Goal: Task Accomplishment & Management: Manage account settings

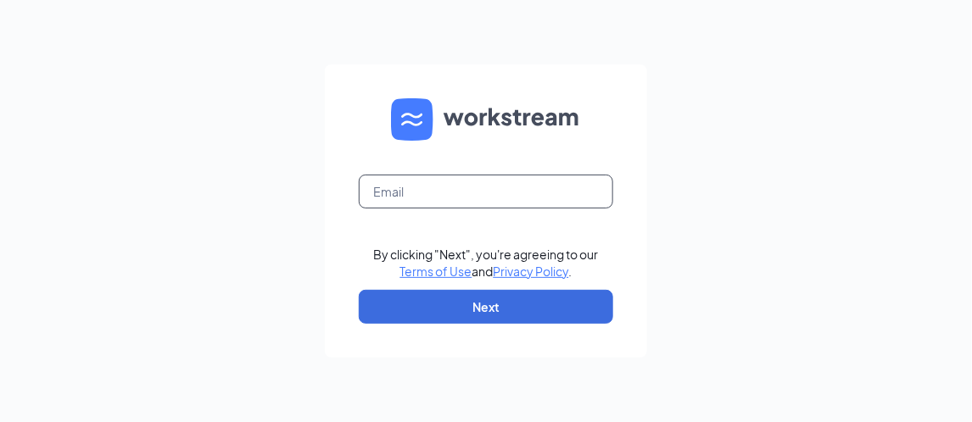
click at [391, 192] on input "text" at bounding box center [486, 192] width 254 height 34
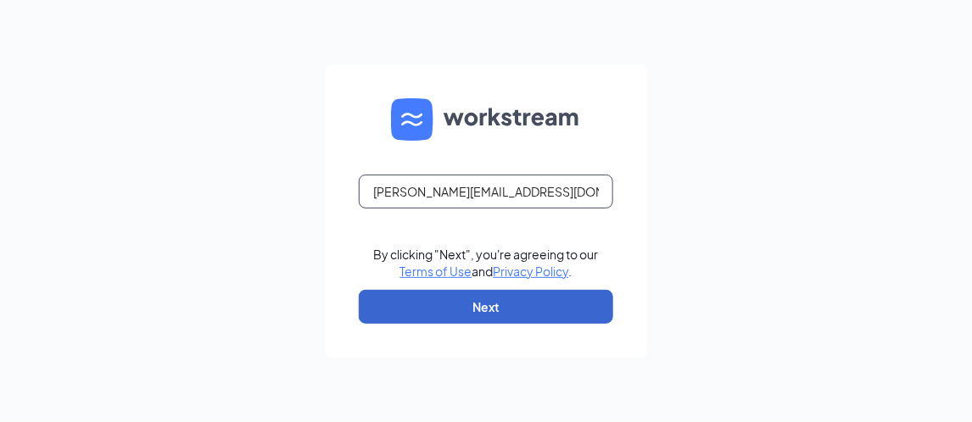
type input "nancylee@cfaelmhurst.com"
click at [473, 315] on button "Next" at bounding box center [486, 307] width 254 height 34
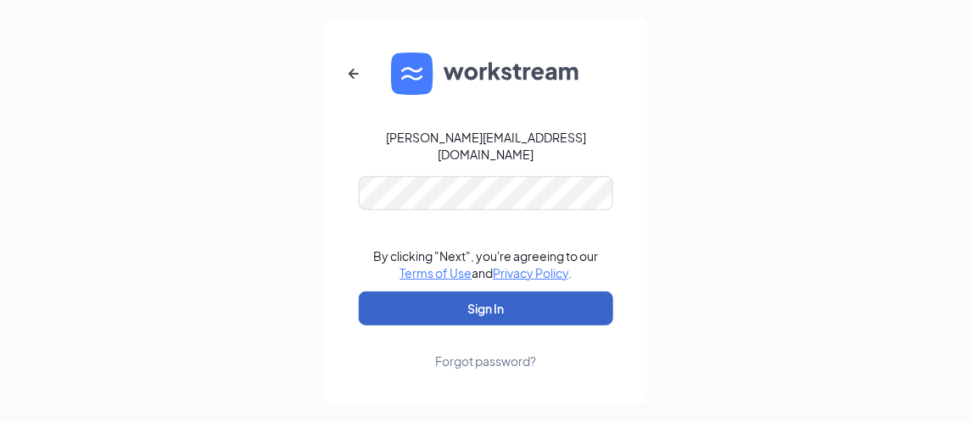
click at [369, 297] on button "Sign In" at bounding box center [486, 309] width 254 height 34
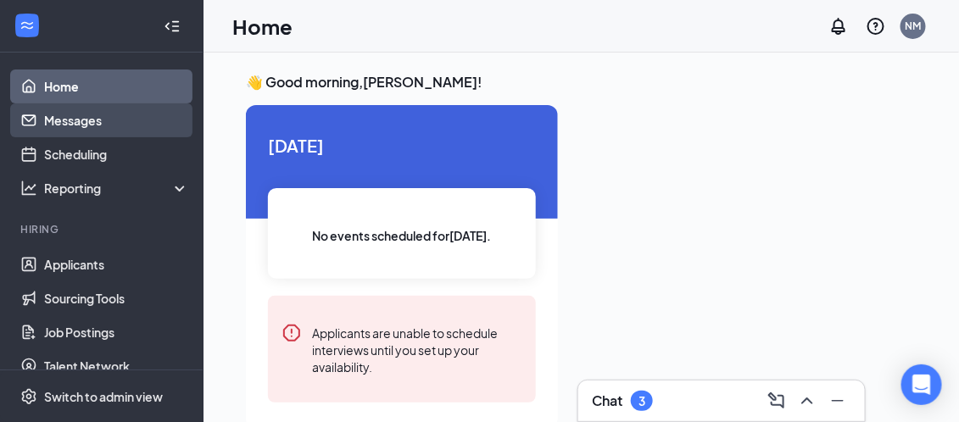
click at [76, 131] on link "Messages" at bounding box center [116, 120] width 145 height 34
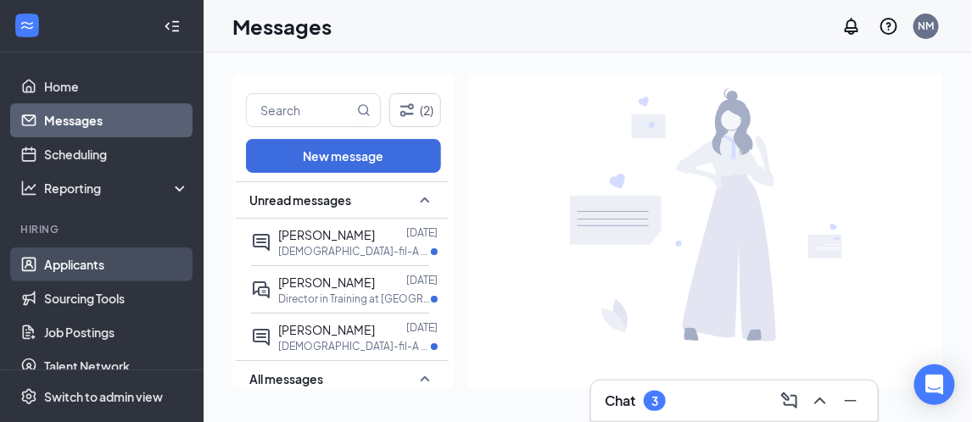
click at [89, 264] on link "Applicants" at bounding box center [116, 265] width 145 height 34
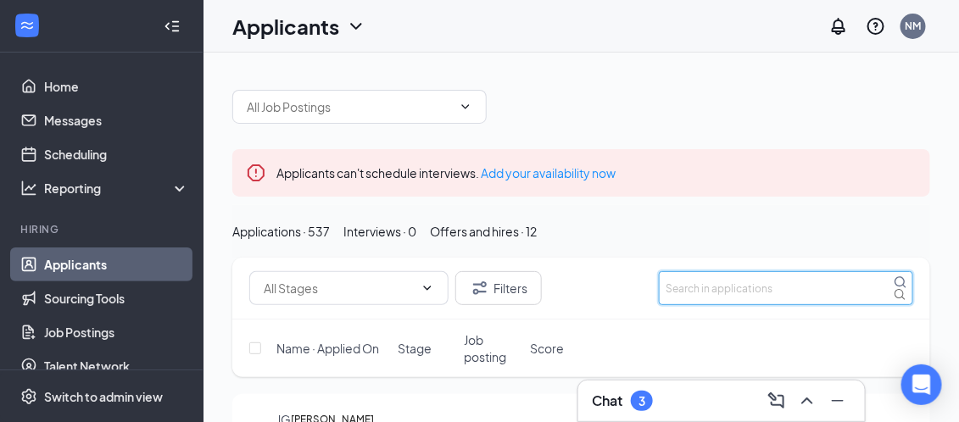
click at [766, 305] on input "text" at bounding box center [786, 288] width 254 height 34
type input "[PERSON_NAME]"
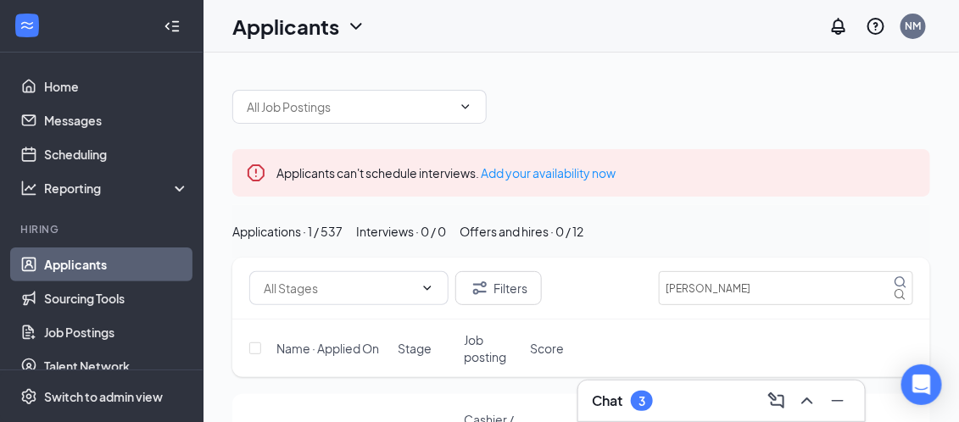
click at [767, 258] on div "Applications · 1 / 537 Interviews · 0 / 0 Offers and hires · 0 / 12" at bounding box center [581, 231] width 698 height 53
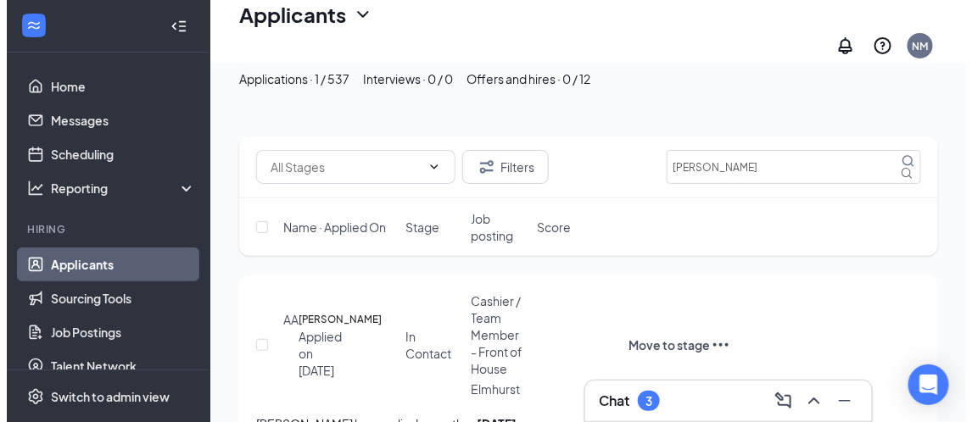
scroll to position [159, 0]
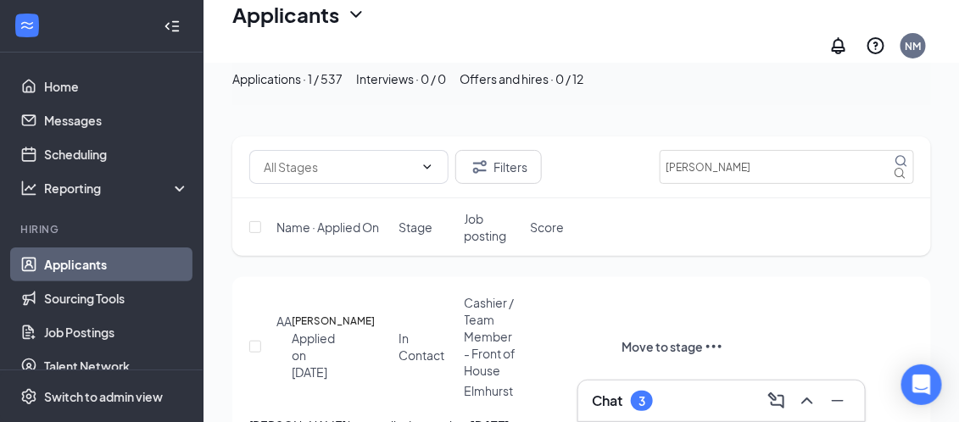
click at [325, 330] on div "Applied on [DATE]" at bounding box center [310, 355] width 36 height 51
click at [323, 313] on h5 "[PERSON_NAME]" at bounding box center [333, 321] width 83 height 17
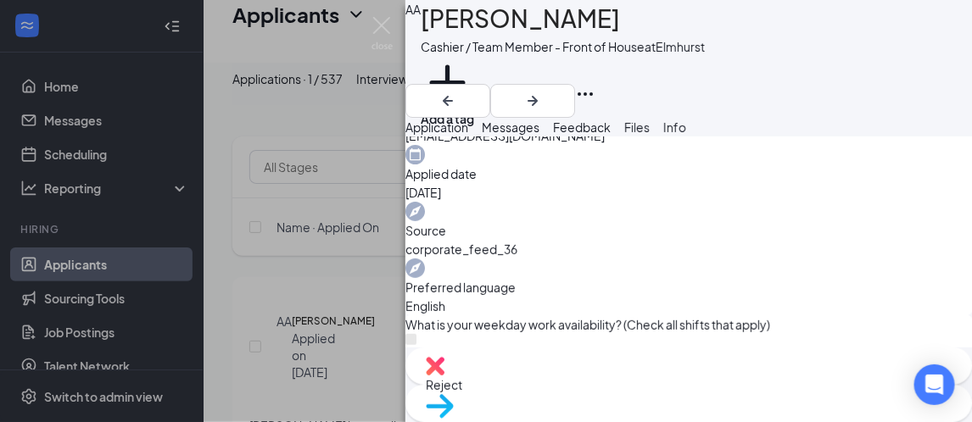
scroll to position [641, 0]
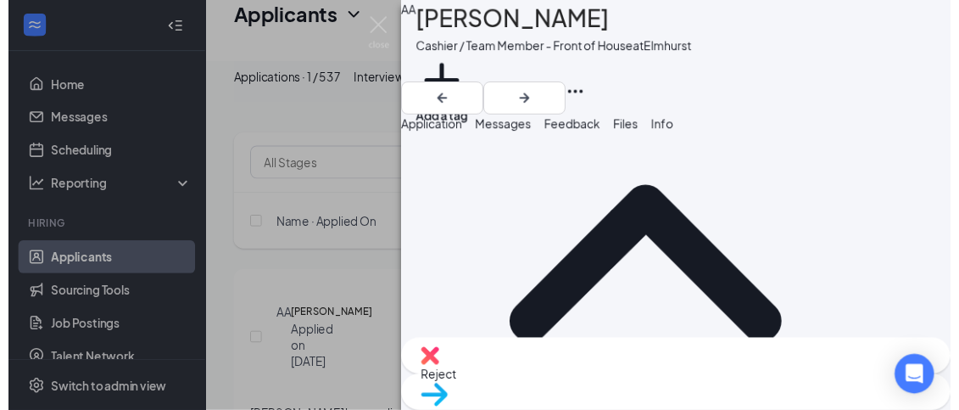
scroll to position [0, 0]
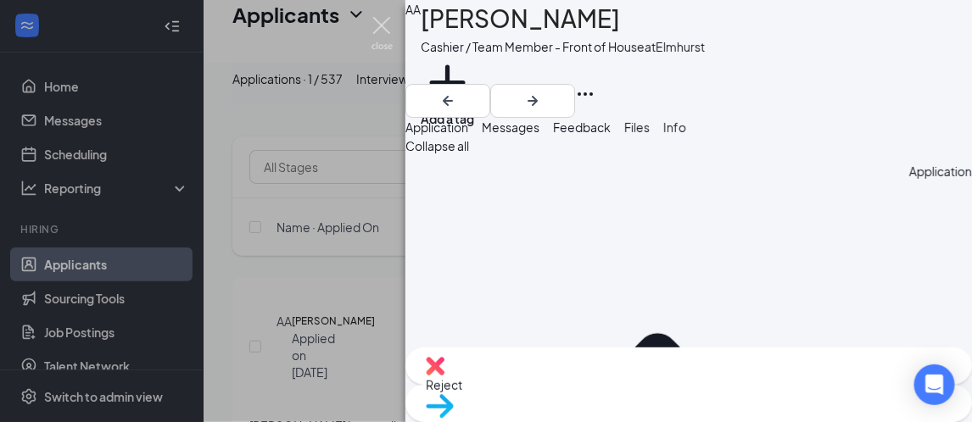
click at [385, 17] on img at bounding box center [382, 33] width 21 height 33
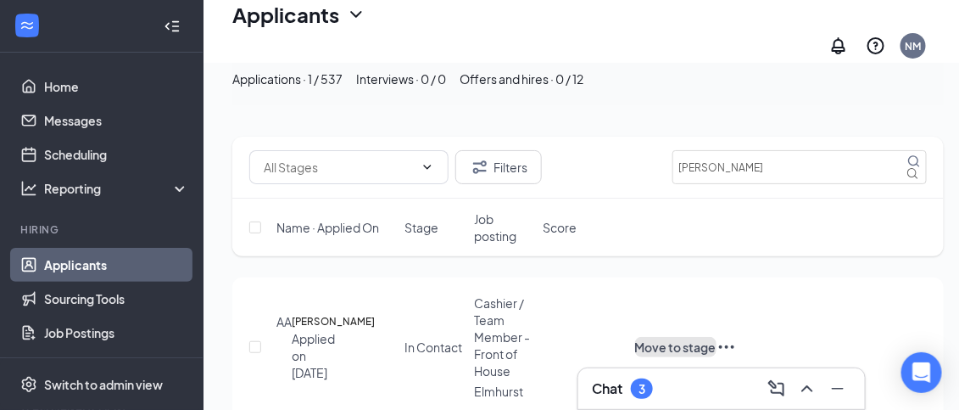
click at [717, 337] on button "Move to stage" at bounding box center [675, 347] width 81 height 20
type input "Interview"
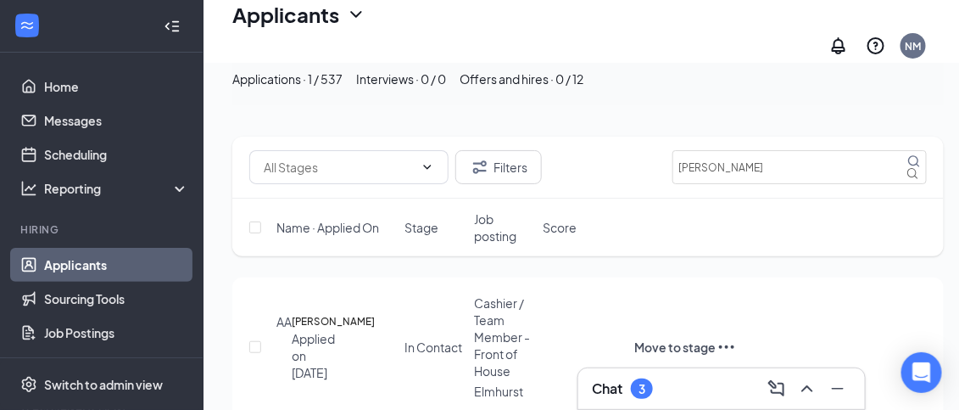
click at [635, 338] on div at bounding box center [629, 347] width 14 height 20
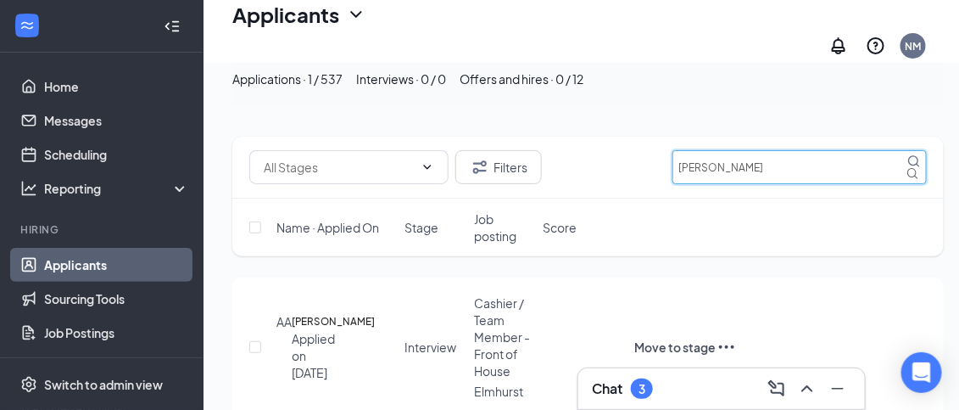
drag, startPoint x: 770, startPoint y: 167, endPoint x: 629, endPoint y: 187, distance: 143.0
click at [629, 187] on div "Filters [PERSON_NAME]" at bounding box center [588, 168] width 712 height 62
type input "[PERSON_NAME]"
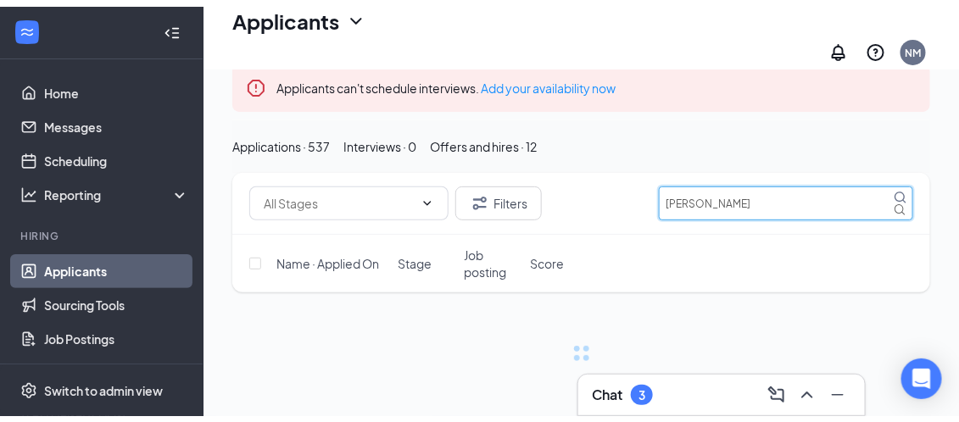
scroll to position [109, 0]
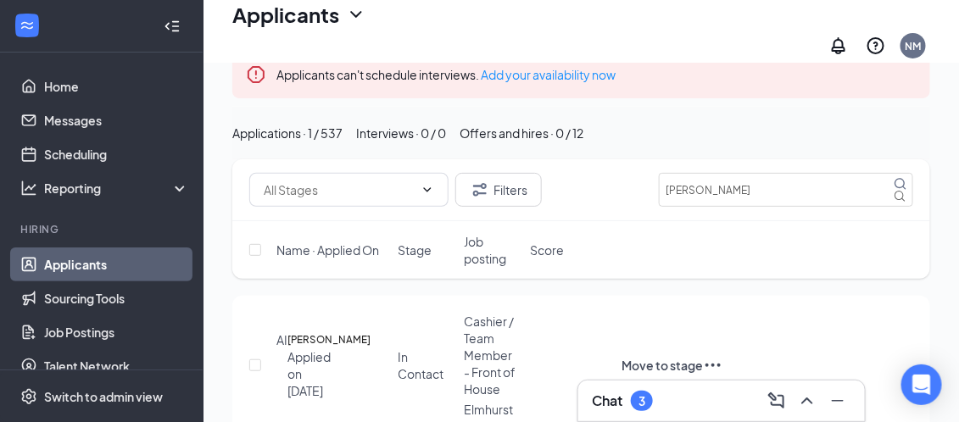
click at [469, 368] on span "Cashier / Team Member - Front of House" at bounding box center [490, 355] width 52 height 83
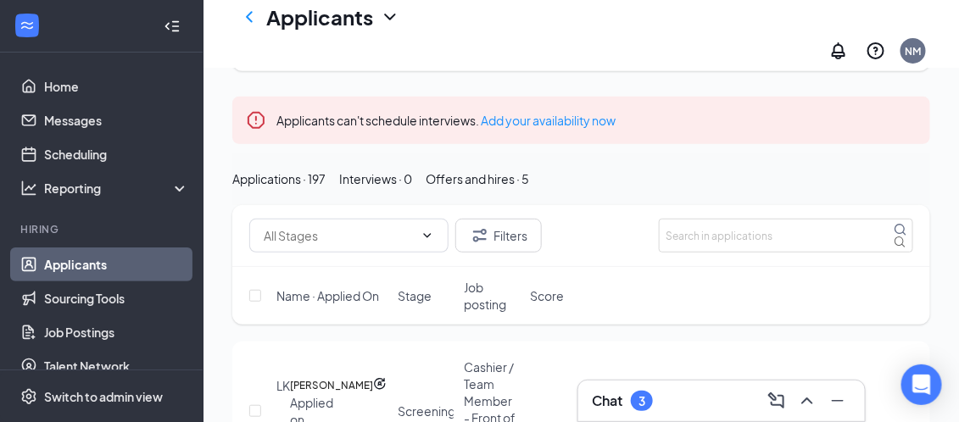
scroll to position [155, 0]
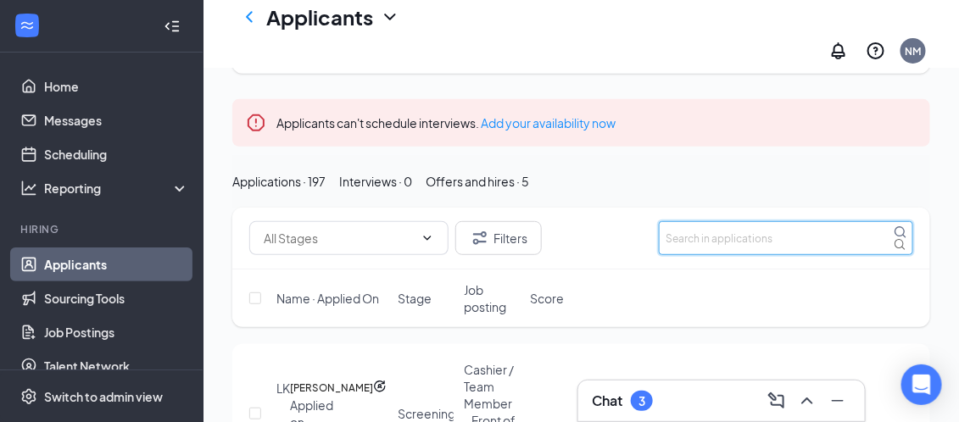
click at [742, 229] on input "text" at bounding box center [786, 238] width 254 height 34
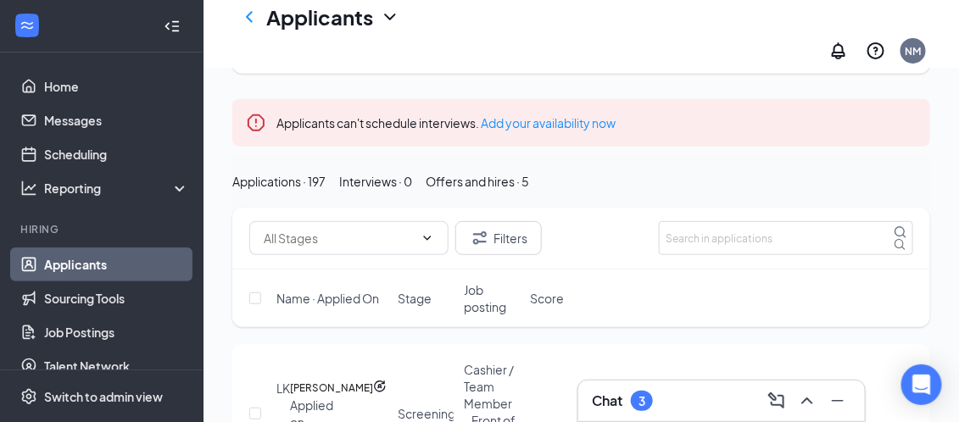
click at [164, 26] on icon "Collapse" at bounding box center [172, 26] width 17 height 17
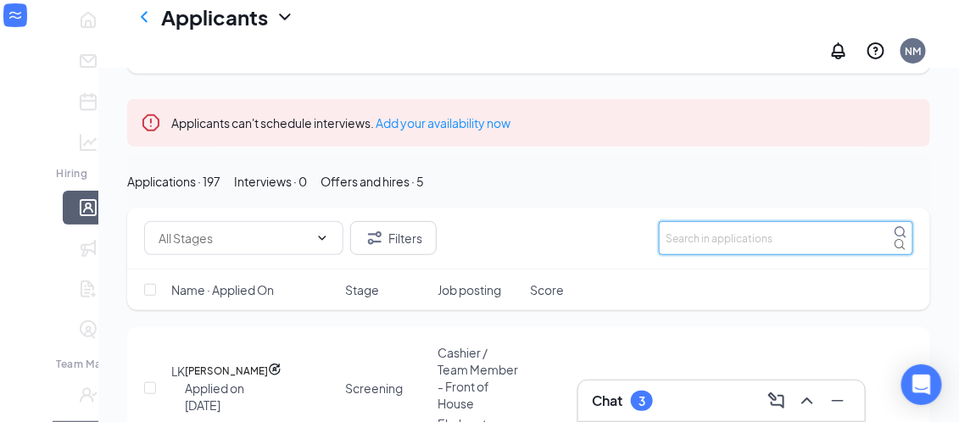
click at [701, 221] on input "text" at bounding box center [786, 238] width 254 height 34
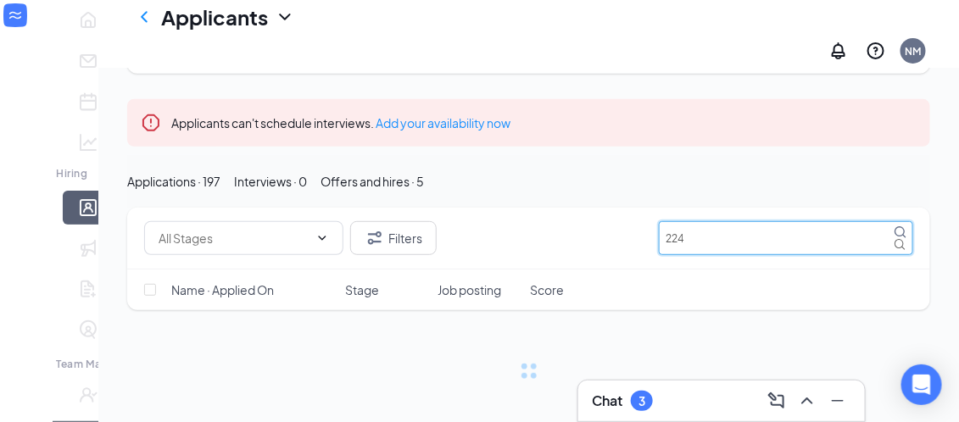
scroll to position [154, 0]
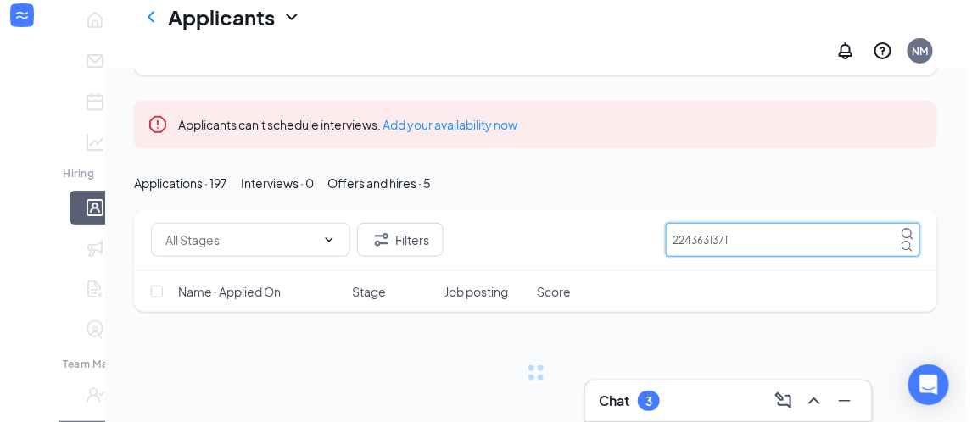
scroll to position [155, 0]
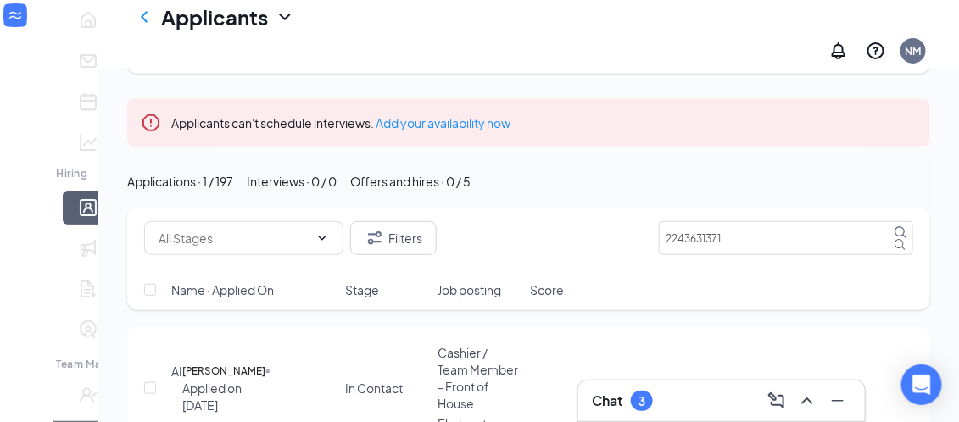
click at [210, 363] on h5 "[PERSON_NAME]" at bounding box center [223, 371] width 83 height 17
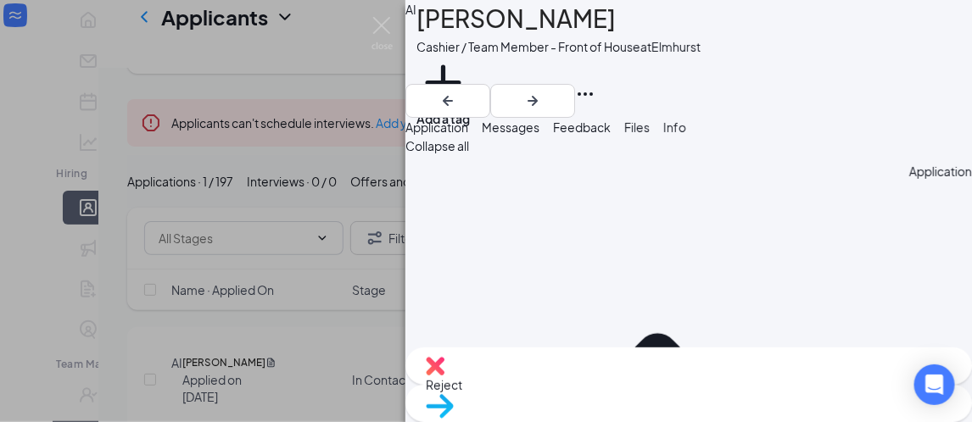
click at [388, 35] on img at bounding box center [382, 33] width 21 height 33
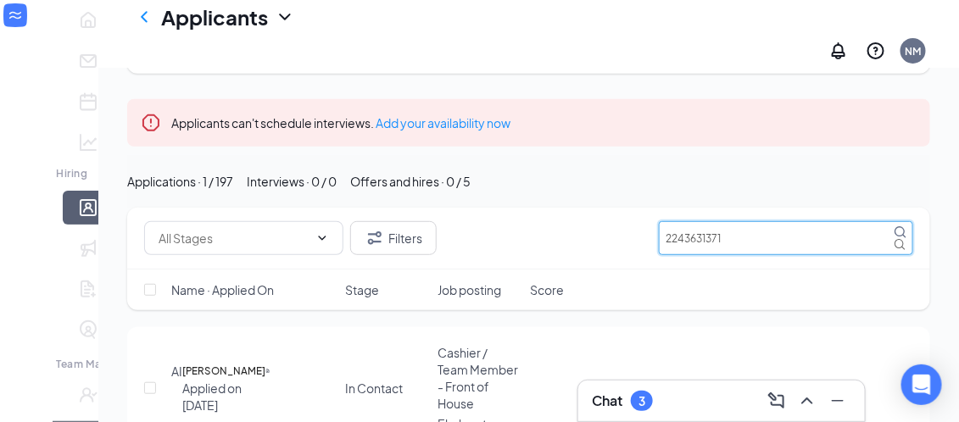
click at [760, 221] on input "2243631371" at bounding box center [786, 238] width 254 height 34
type input "2"
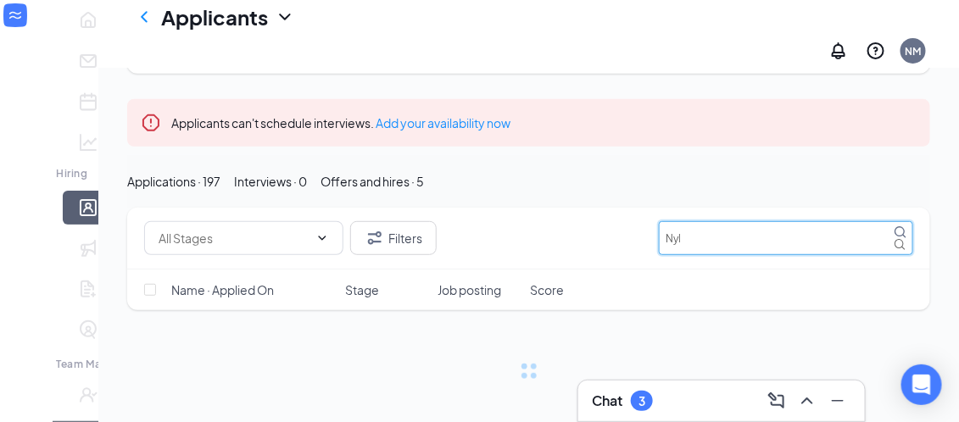
scroll to position [154, 0]
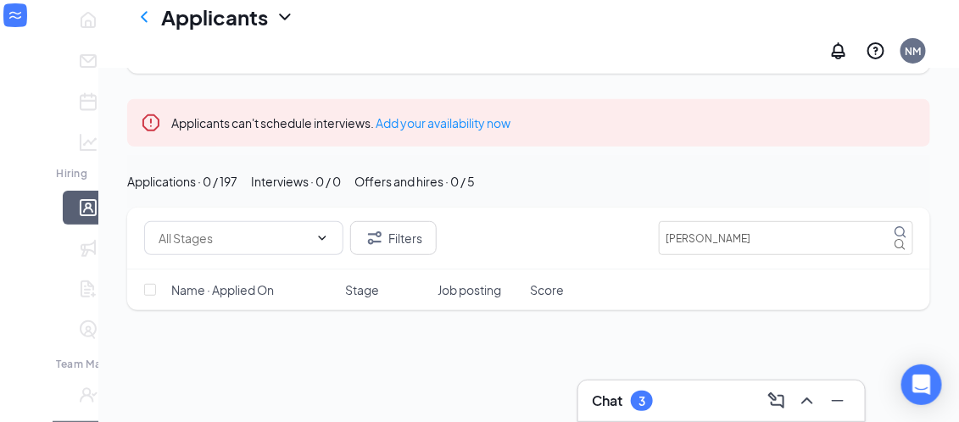
click at [528, 294] on div "Name · Applied On Stage Job posting Score" at bounding box center [528, 290] width 803 height 41
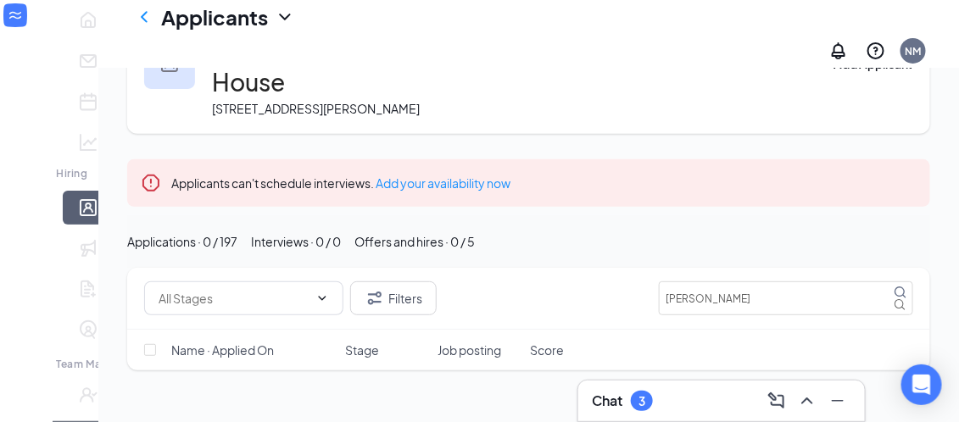
scroll to position [88, 0]
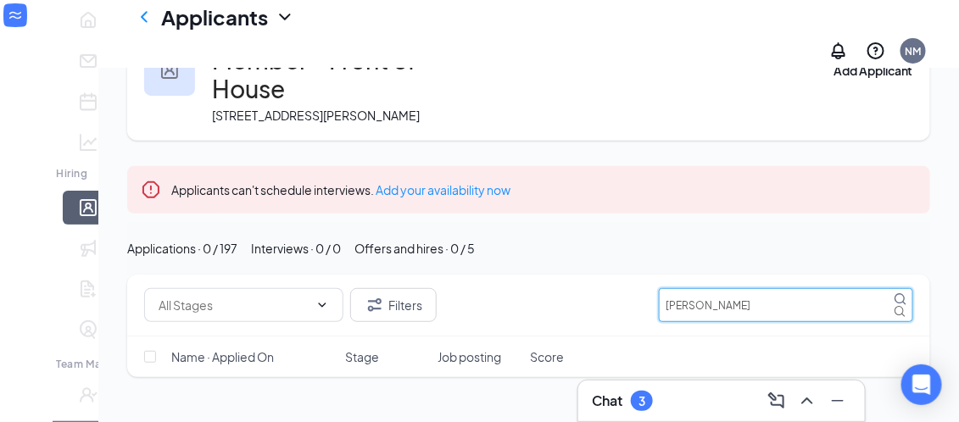
click at [735, 299] on input "[PERSON_NAME]" at bounding box center [786, 305] width 254 height 34
type input "N"
click at [744, 305] on input "6307036412" at bounding box center [786, 305] width 254 height 34
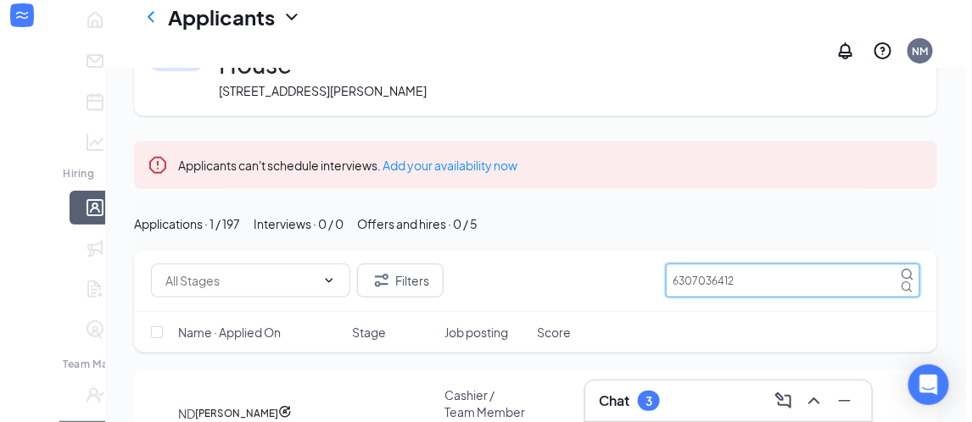
scroll to position [193, 0]
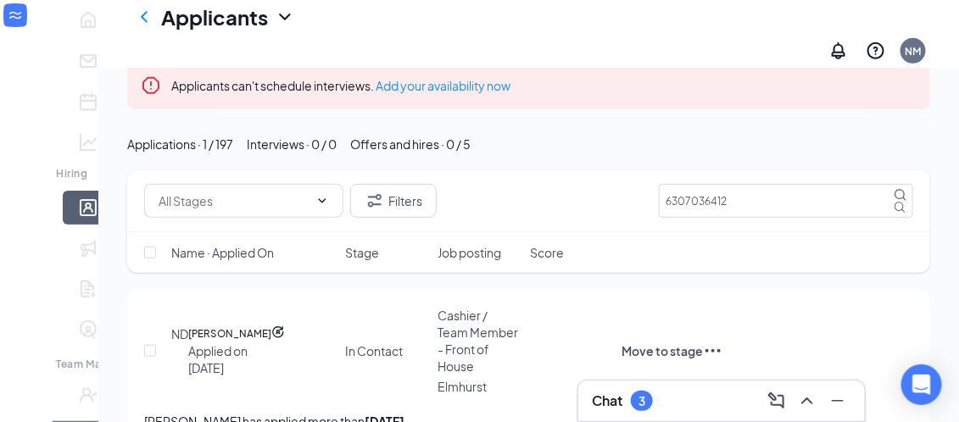
click at [223, 327] on h5 "[PERSON_NAME]" at bounding box center [229, 334] width 83 height 17
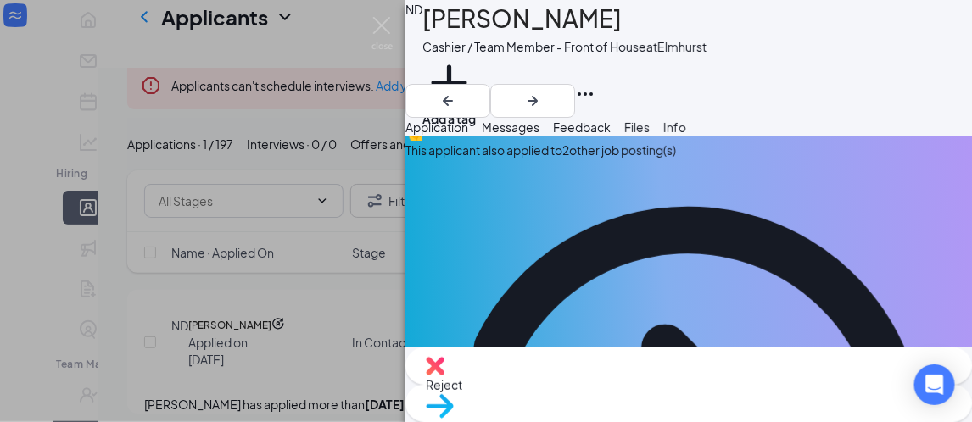
scroll to position [72, 0]
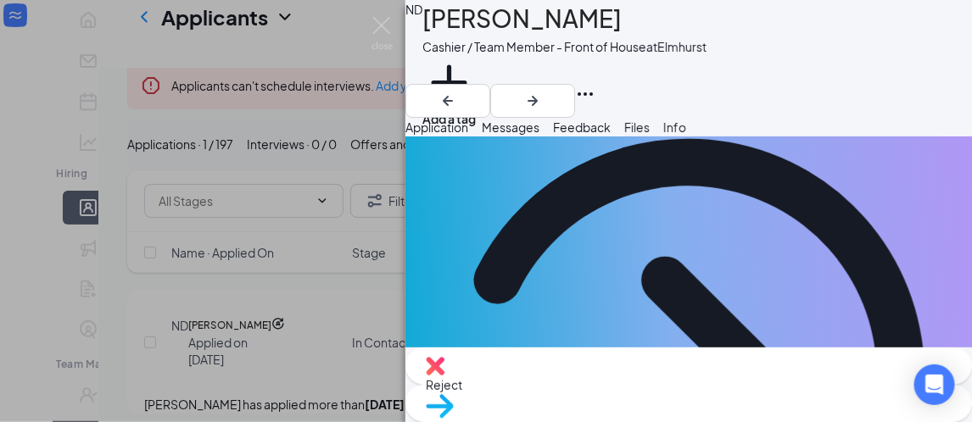
scroll to position [82, 0]
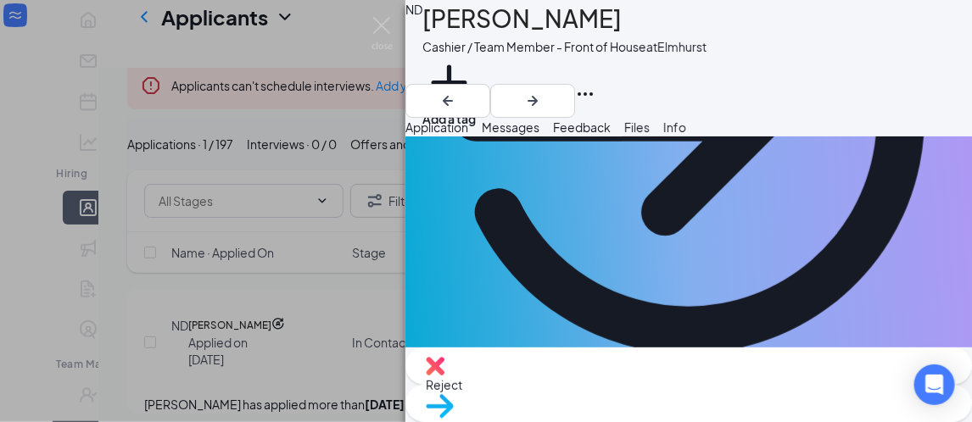
scroll to position [345, 0]
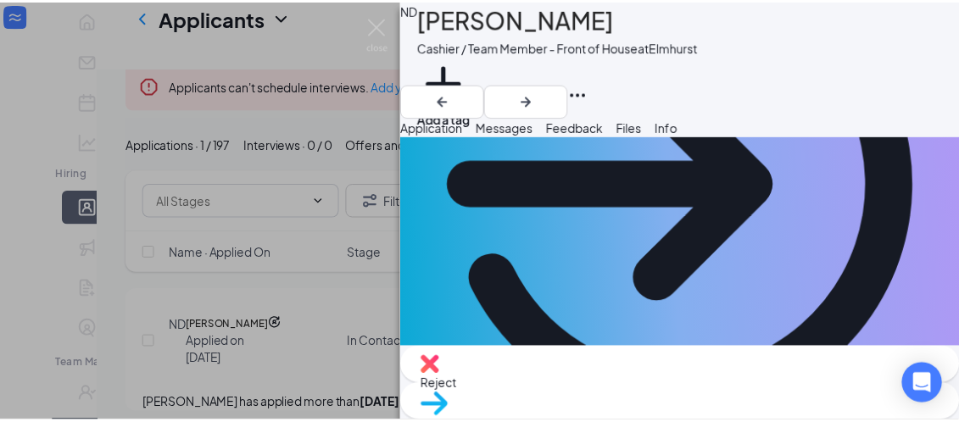
scroll to position [280, 0]
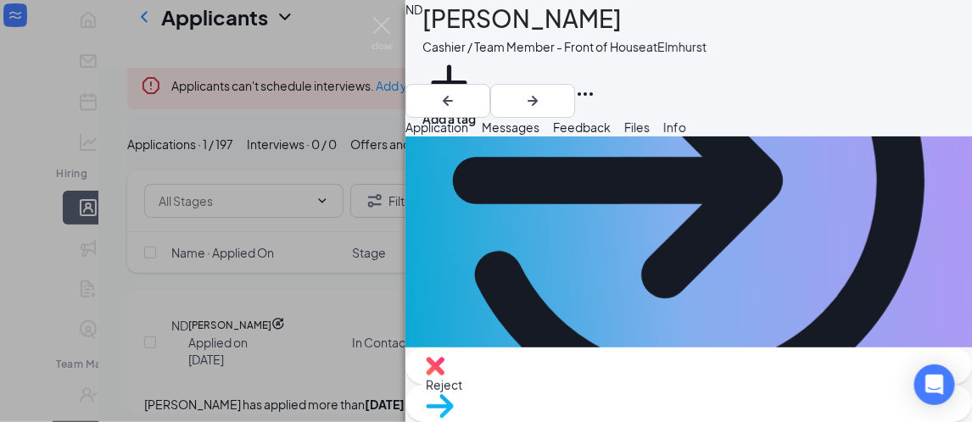
click at [374, 31] on img at bounding box center [382, 33] width 21 height 33
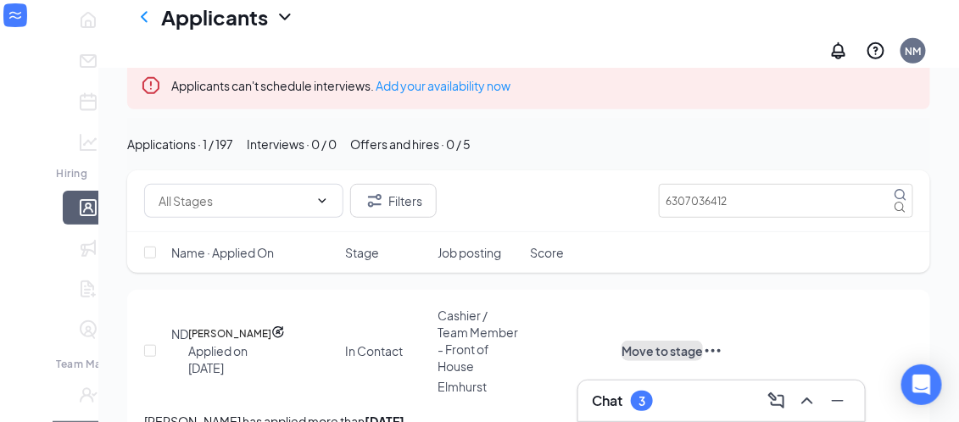
click at [703, 342] on button "Move to stage" at bounding box center [662, 351] width 81 height 20
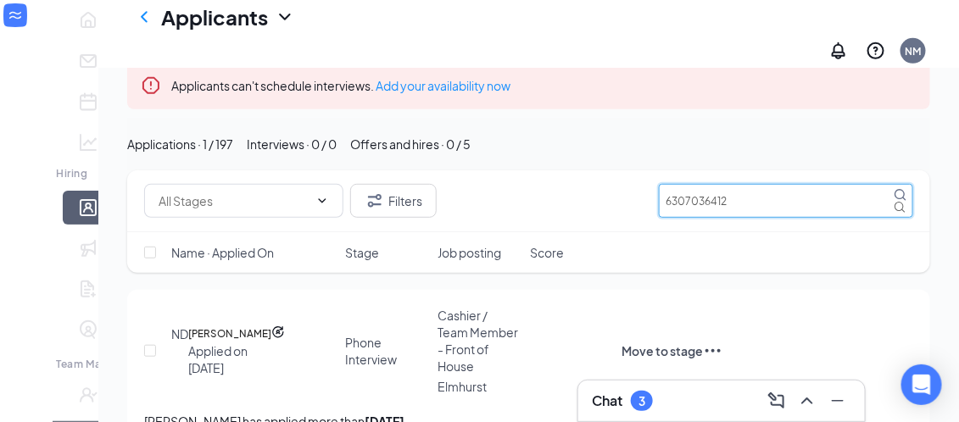
click at [776, 194] on input "6307036412" at bounding box center [786, 201] width 254 height 34
type input "6"
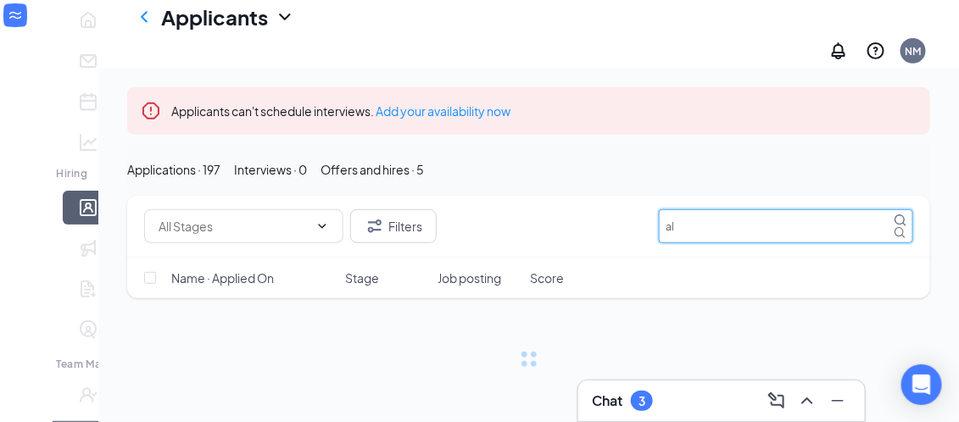
scroll to position [154, 0]
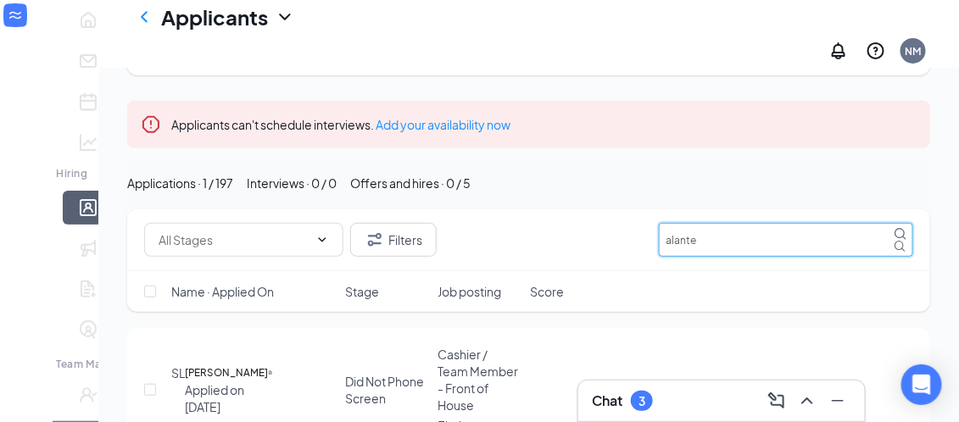
scroll to position [193, 0]
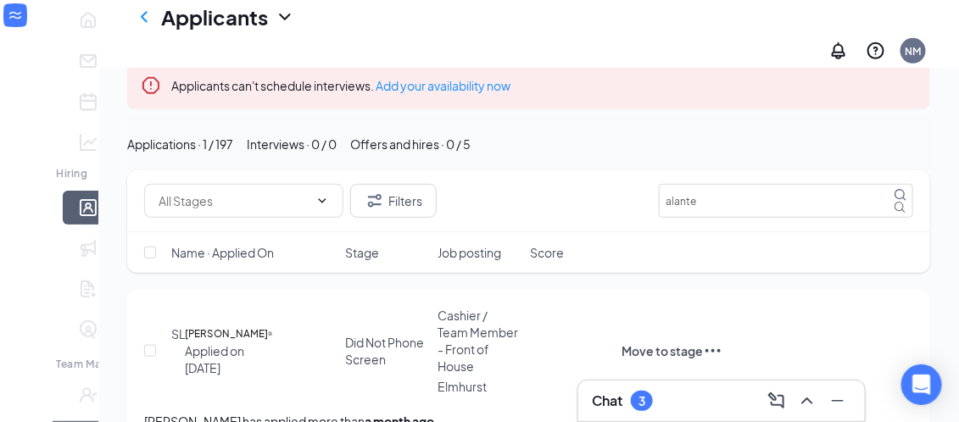
click at [438, 344] on div "Cashier / Team Member - Front of House" at bounding box center [479, 341] width 82 height 68
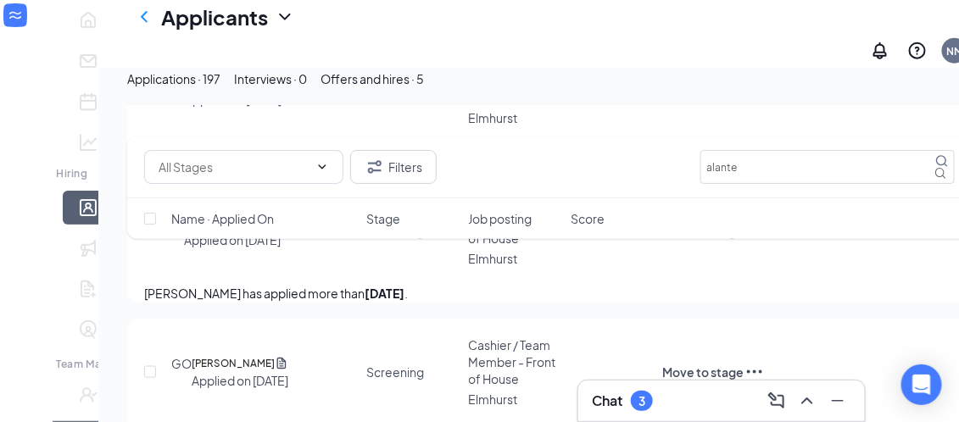
scroll to position [471, 0]
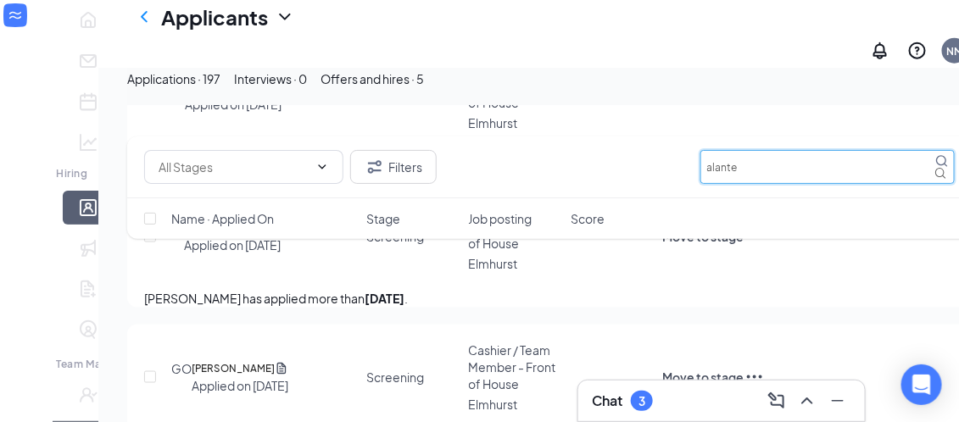
click at [751, 172] on input "alante" at bounding box center [828, 167] width 254 height 34
type input "a"
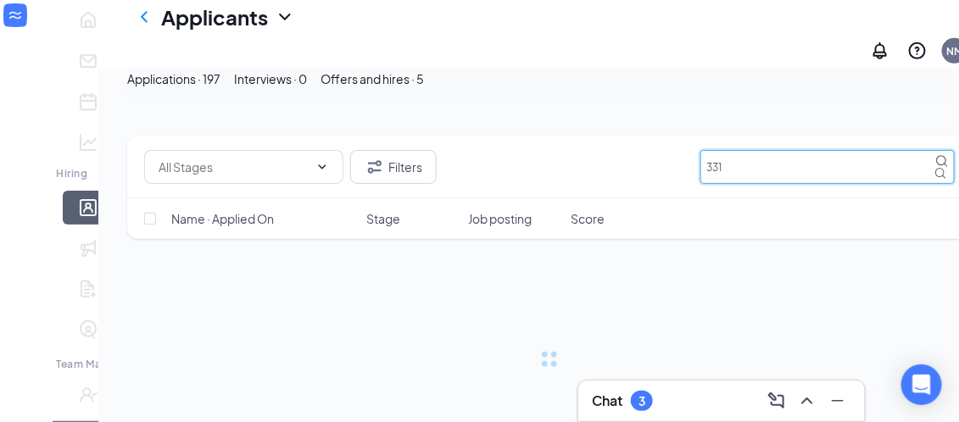
scroll to position [154, 0]
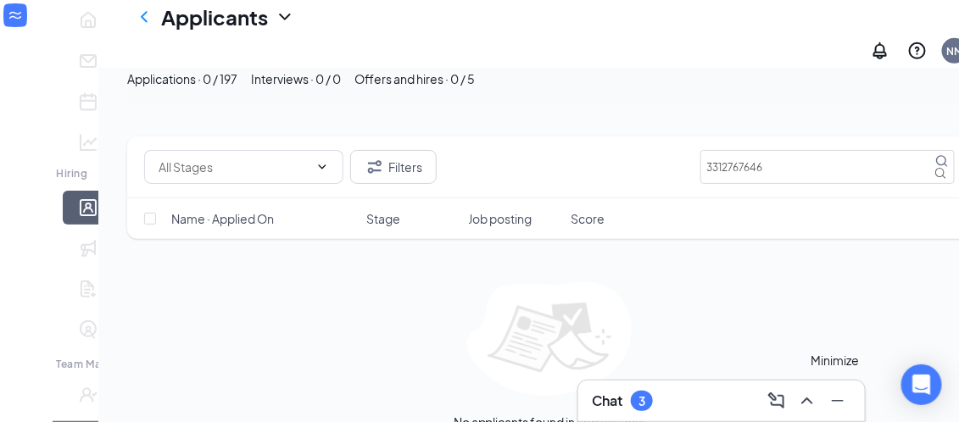
click at [840, 411] on icon "Minimize" at bounding box center [838, 401] width 20 height 20
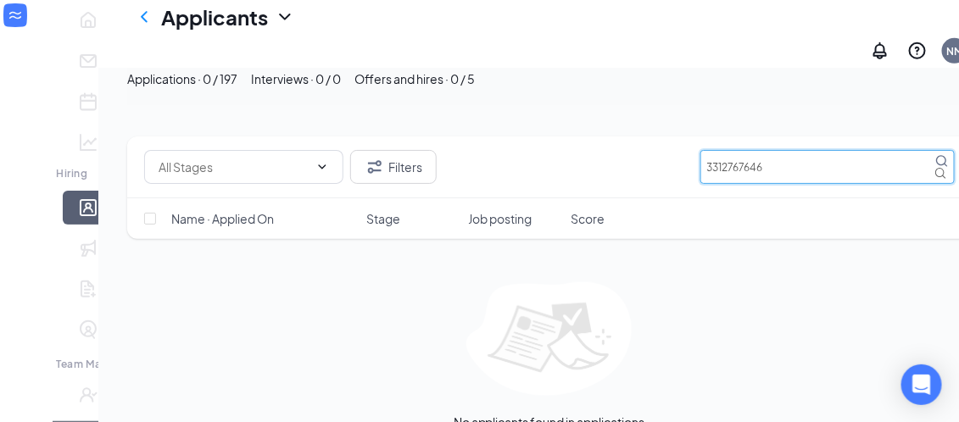
click at [813, 166] on input "3312767646" at bounding box center [828, 167] width 254 height 34
type input "3"
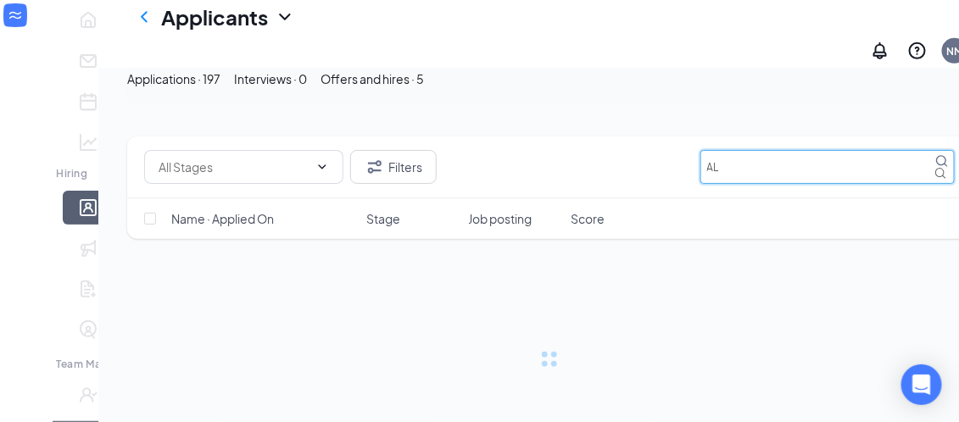
scroll to position [154, 0]
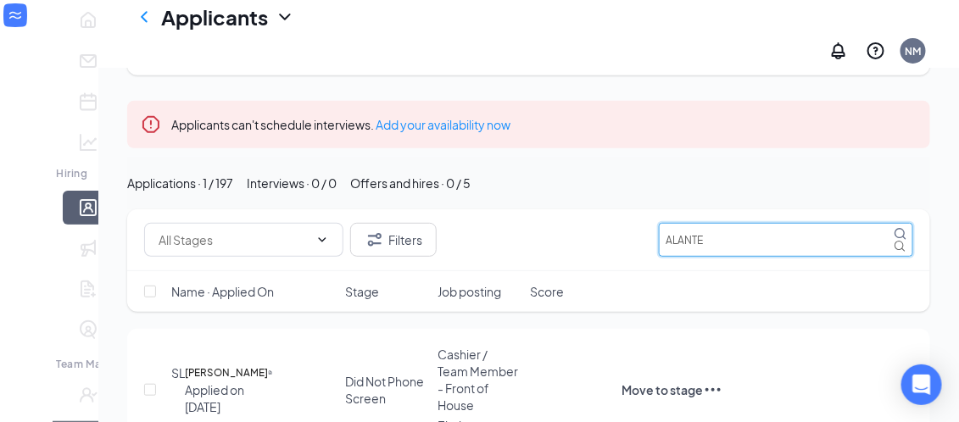
type input "ALANTE"
click at [498, 348] on span "Cashier / Team Member - Front of House" at bounding box center [478, 380] width 81 height 66
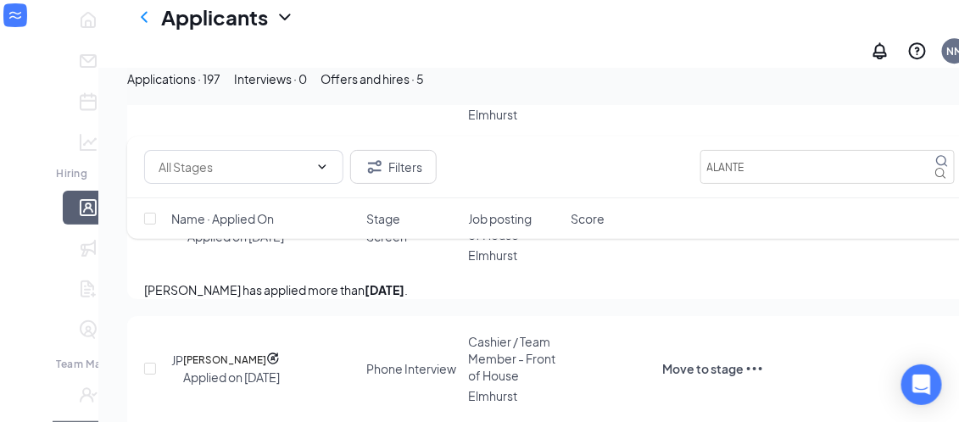
scroll to position [5127, 0]
click at [269, 170] on input "text" at bounding box center [234, 167] width 150 height 19
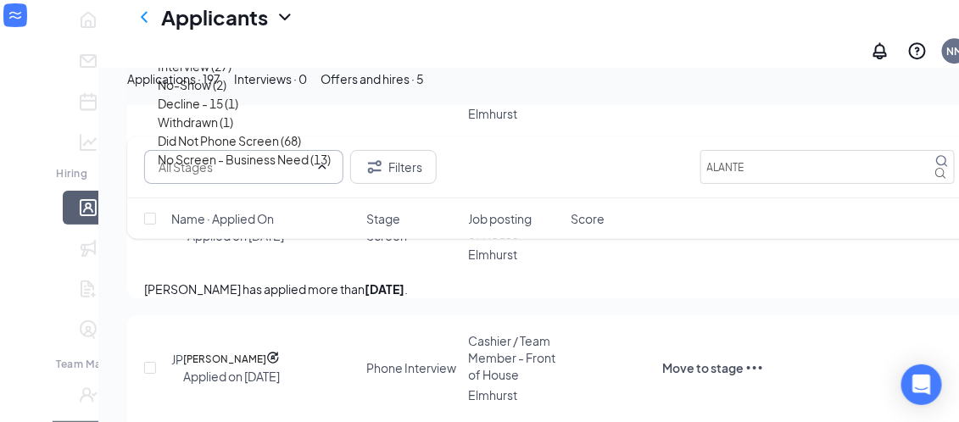
click at [203, 38] on div "In Contact (39)" at bounding box center [198, 29] width 80 height 19
type input "In Contact (39)"
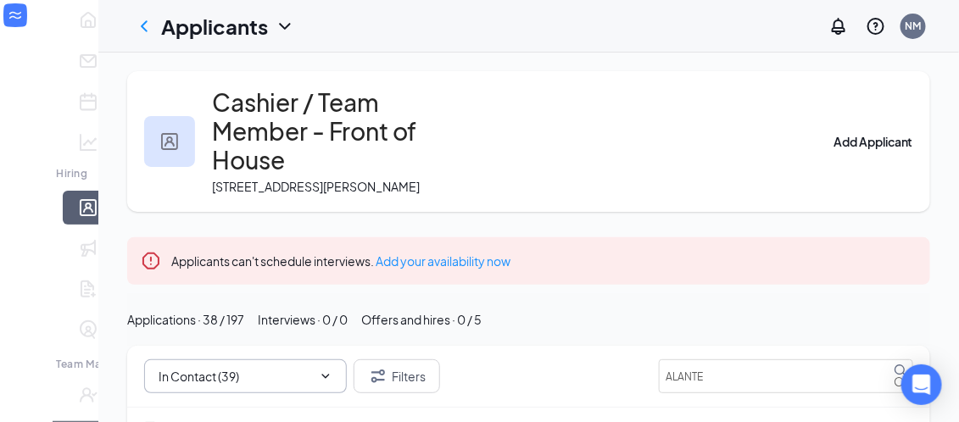
scroll to position [0, 0]
click at [134, 36] on icon "ChevronLeft" at bounding box center [144, 26] width 20 height 20
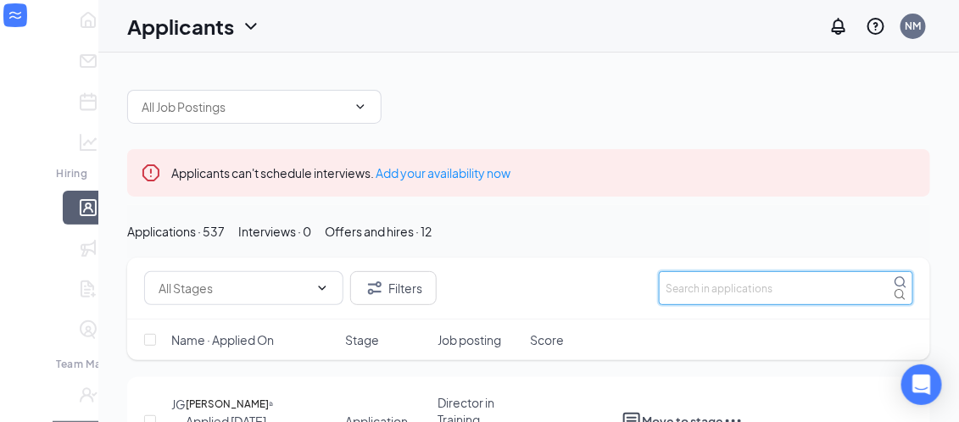
click at [692, 305] on input "text" at bounding box center [786, 288] width 254 height 34
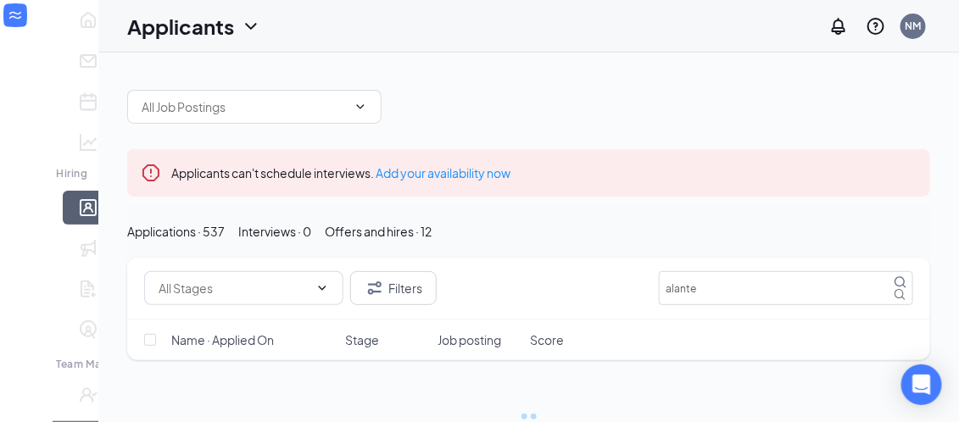
click at [505, 352] on div "Name · Applied On Stage Job posting Score" at bounding box center [528, 340] width 803 height 41
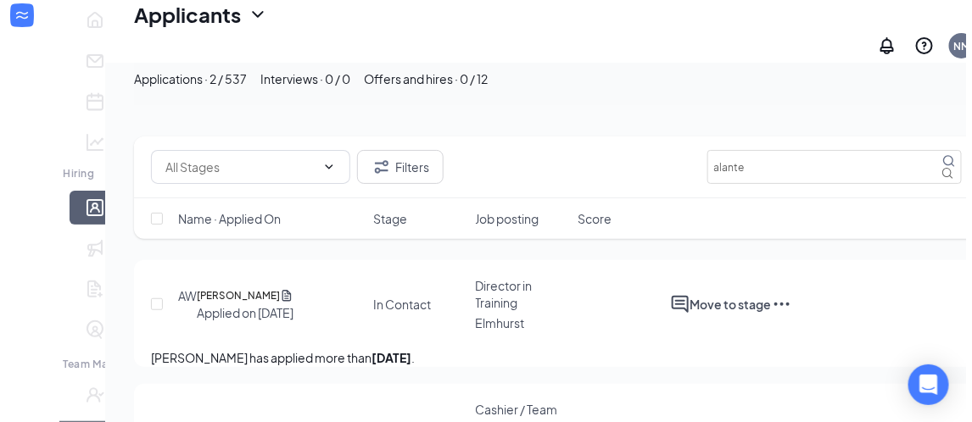
scroll to position [157, 0]
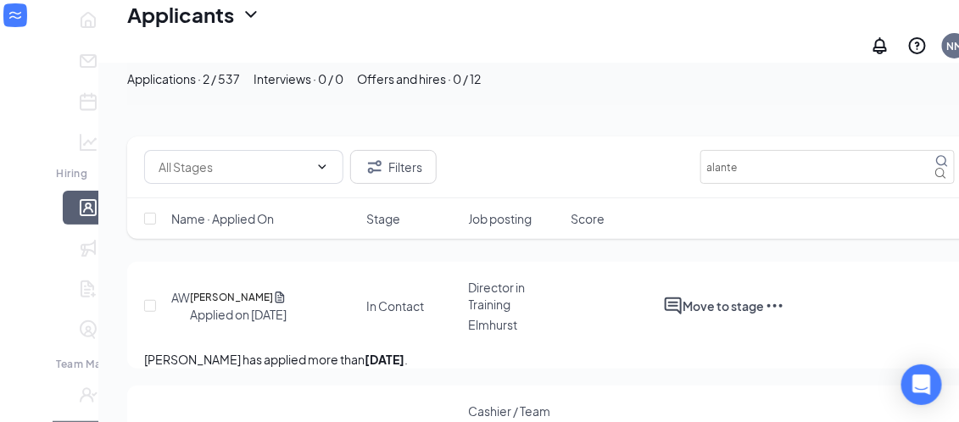
click at [233, 294] on h5 "[PERSON_NAME]" at bounding box center [231, 297] width 83 height 17
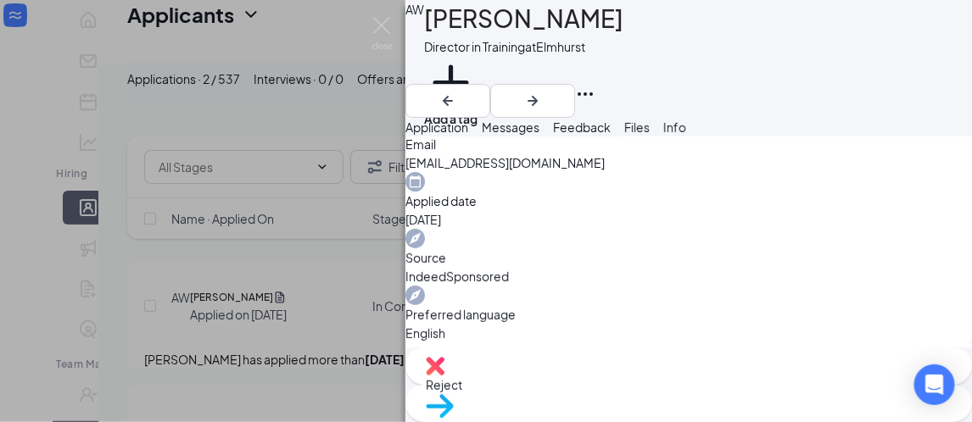
scroll to position [619, 0]
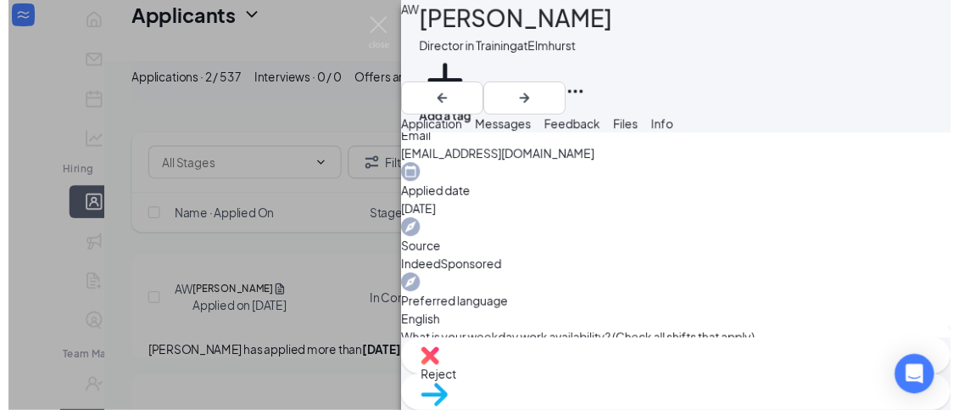
scroll to position [612, 0]
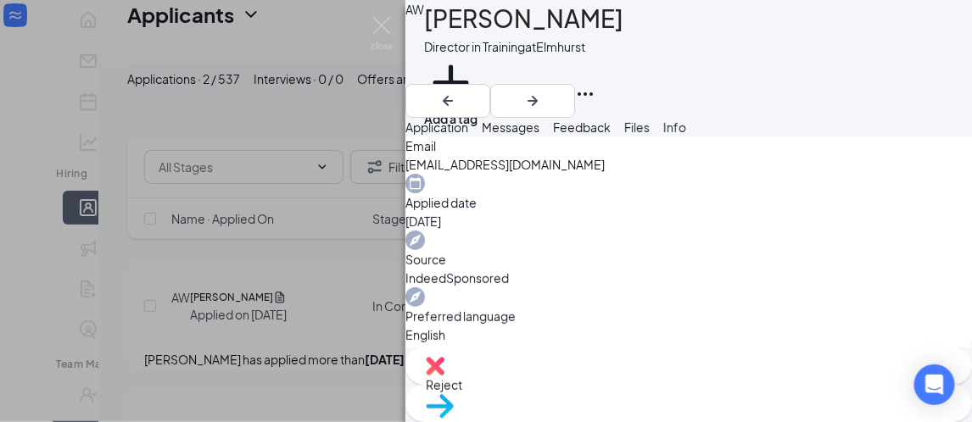
click at [390, 36] on img at bounding box center [382, 33] width 21 height 33
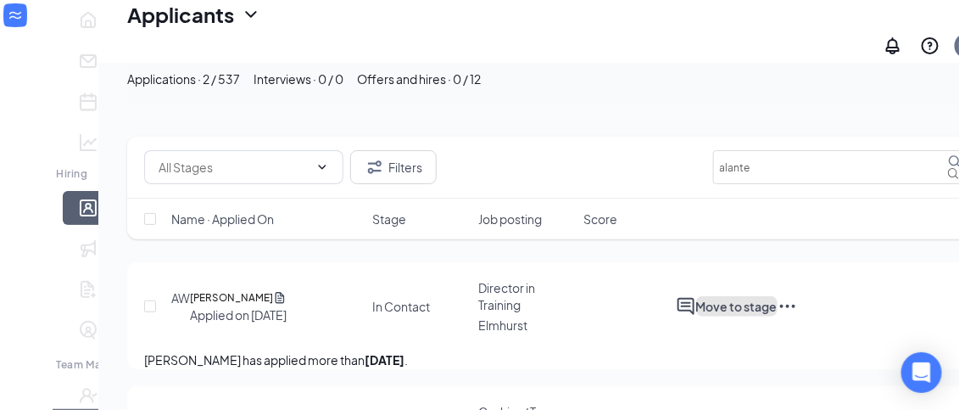
click at [778, 305] on button "Move to stage" at bounding box center [736, 306] width 81 height 20
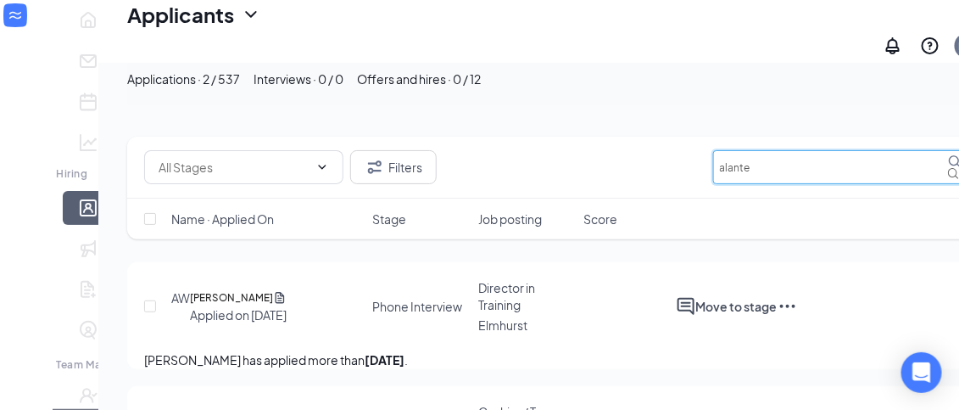
click at [774, 165] on input "alante" at bounding box center [840, 167] width 254 height 34
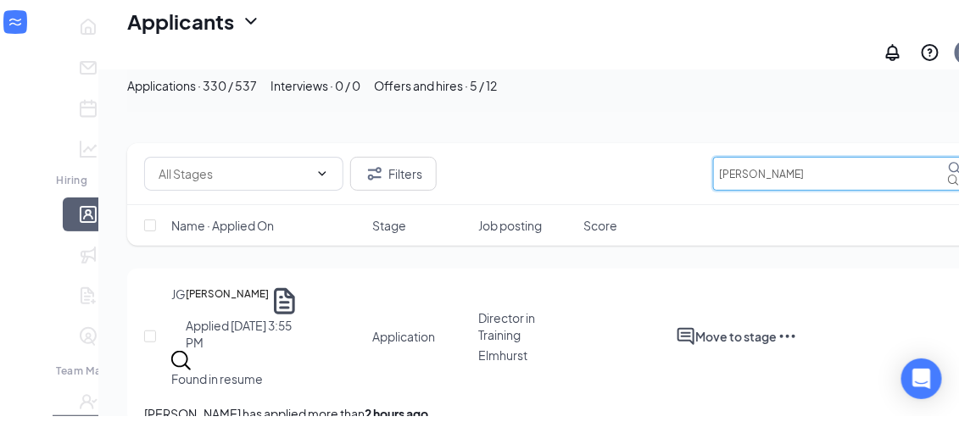
scroll to position [92, 0]
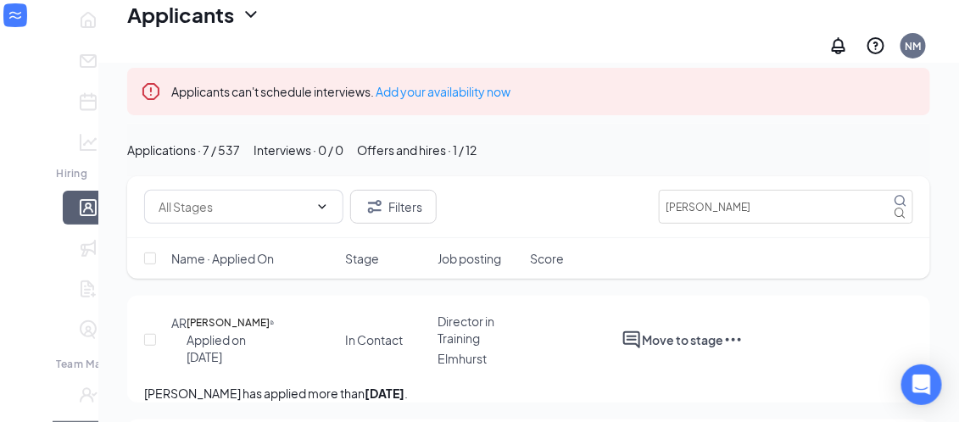
click at [484, 384] on div "AR [PERSON_NAME] Applied on [DATE] In Contact Director in Training [GEOGRAPHIC_…" at bounding box center [528, 348] width 769 height 71
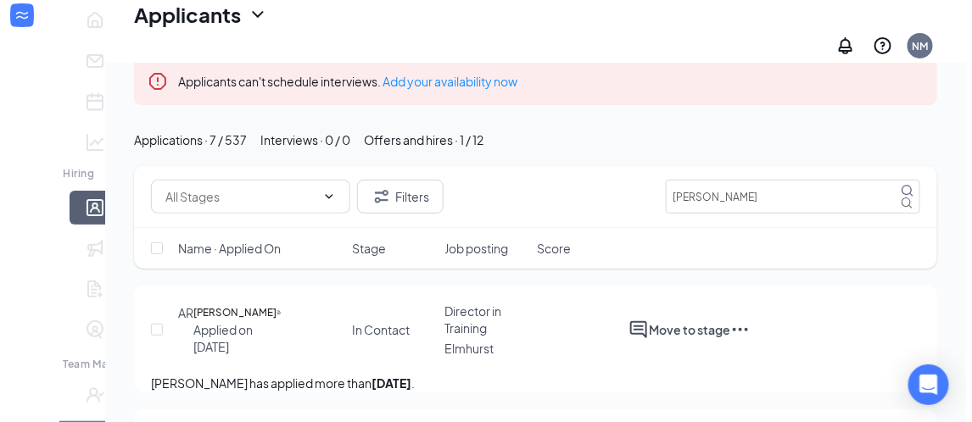
scroll to position [98, 0]
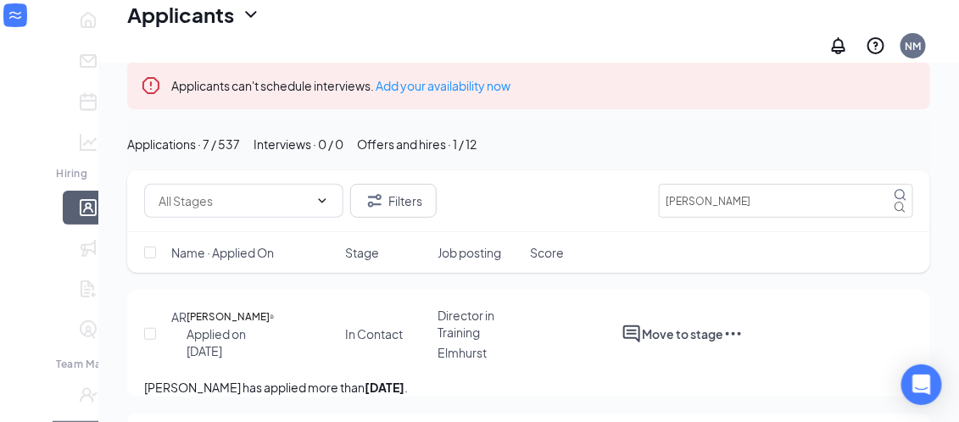
click at [205, 326] on h5 "[PERSON_NAME]" at bounding box center [228, 317] width 83 height 17
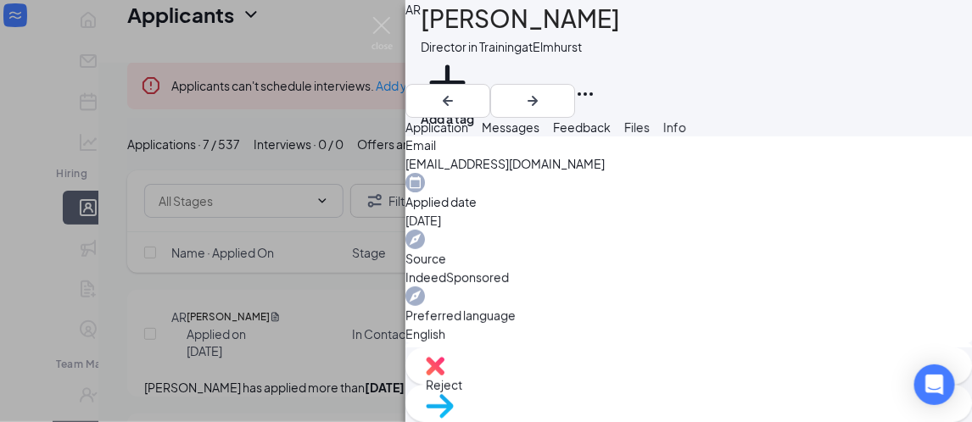
scroll to position [619, 0]
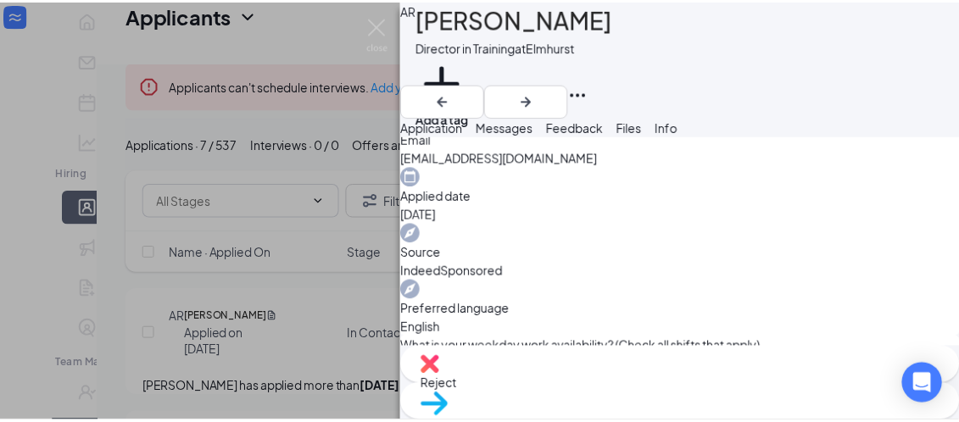
scroll to position [612, 0]
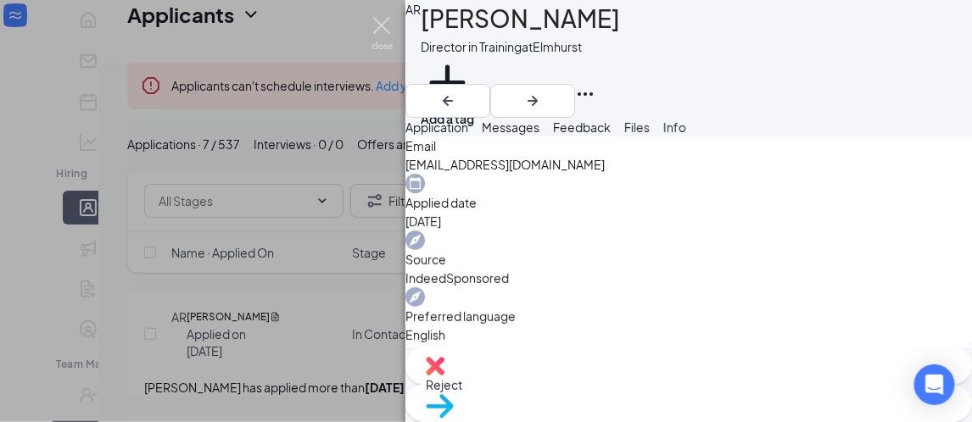
click at [382, 19] on img at bounding box center [382, 33] width 21 height 33
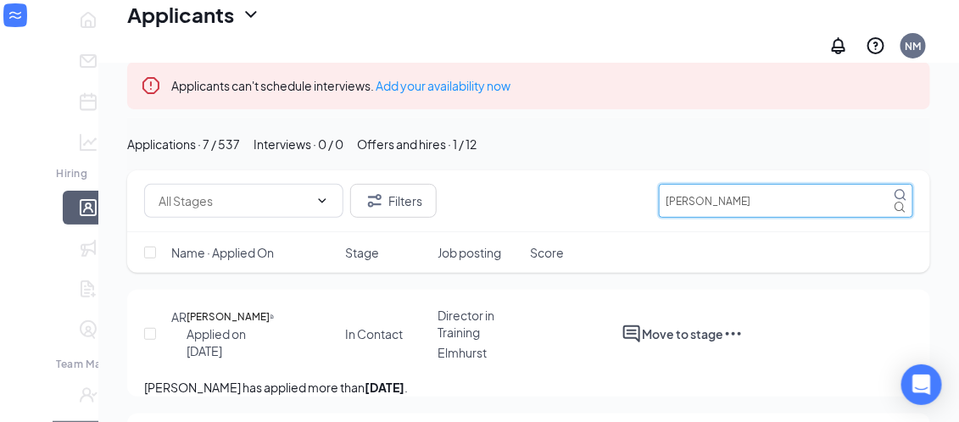
drag, startPoint x: 718, startPoint y: 209, endPoint x: 623, endPoint y: 206, distance: 95.0
click at [623, 206] on div "Filters alex" at bounding box center [528, 201] width 769 height 34
drag, startPoint x: 713, startPoint y: 228, endPoint x: 623, endPoint y: 220, distance: 90.3
click at [623, 218] on div "Filters alex" at bounding box center [528, 201] width 769 height 34
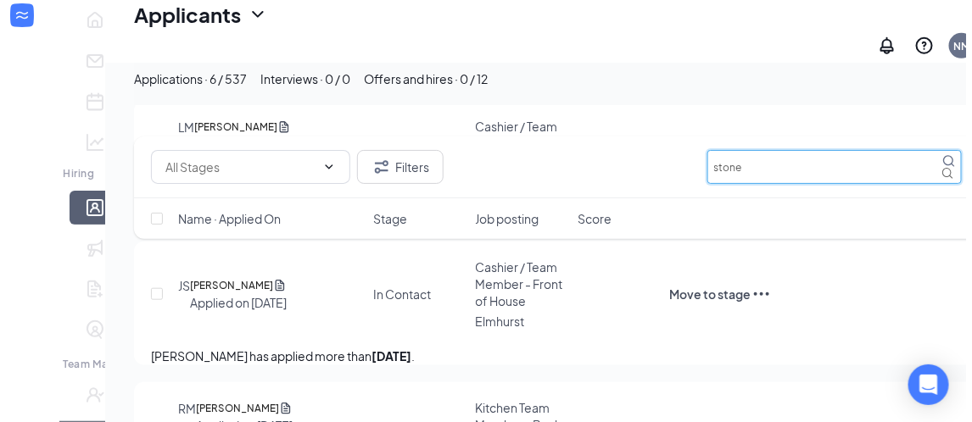
scroll to position [333, 0]
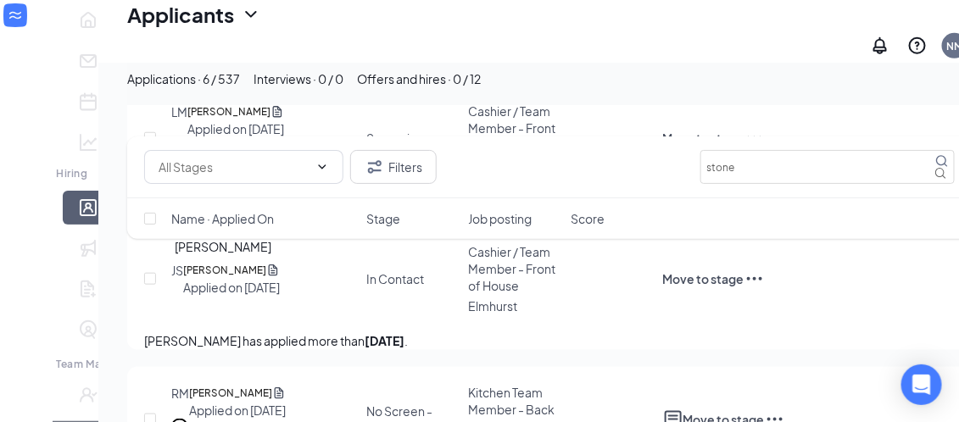
click at [219, 279] on h5 "[PERSON_NAME]" at bounding box center [224, 270] width 83 height 17
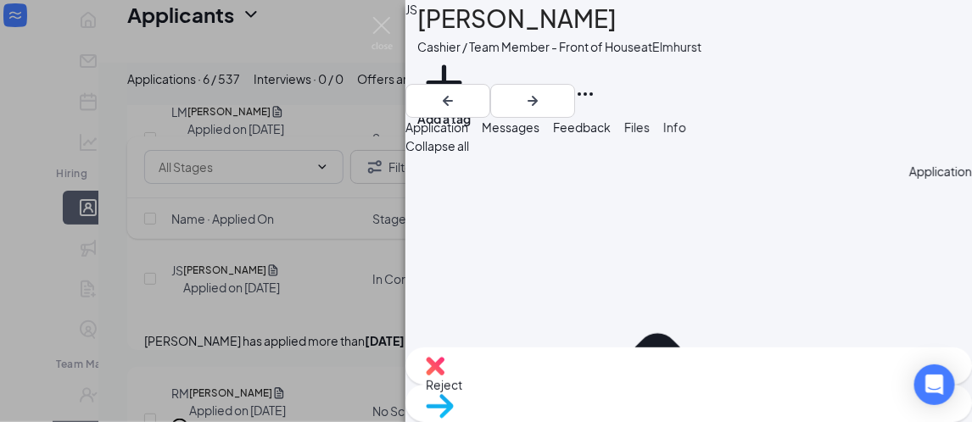
click at [374, 27] on img at bounding box center [382, 33] width 21 height 33
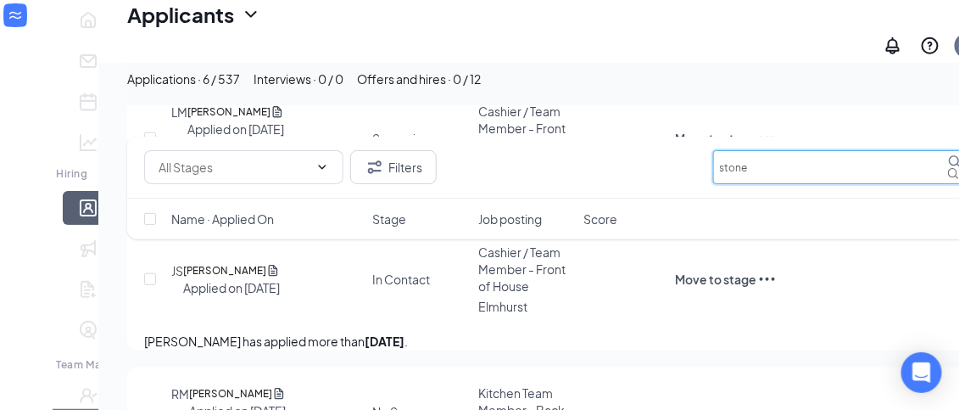
drag, startPoint x: 719, startPoint y: 173, endPoint x: 514, endPoint y: 165, distance: 205.4
click at [514, 165] on div "Filters stone" at bounding box center [556, 167] width 824 height 34
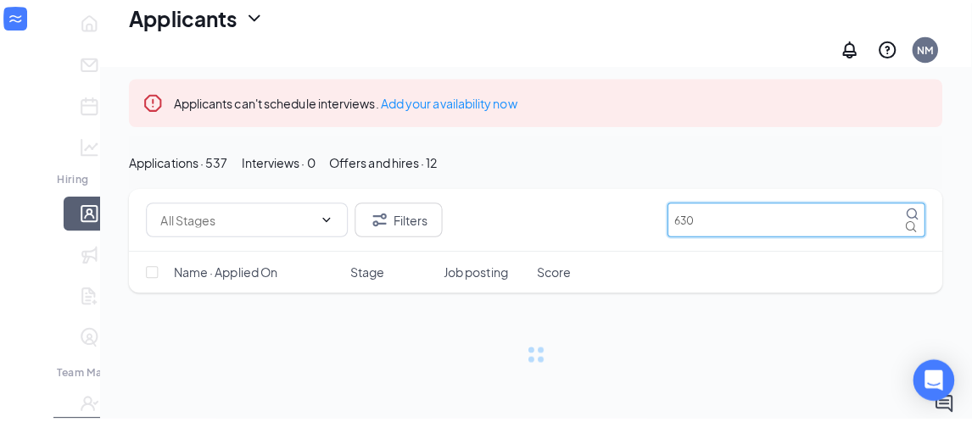
scroll to position [92, 0]
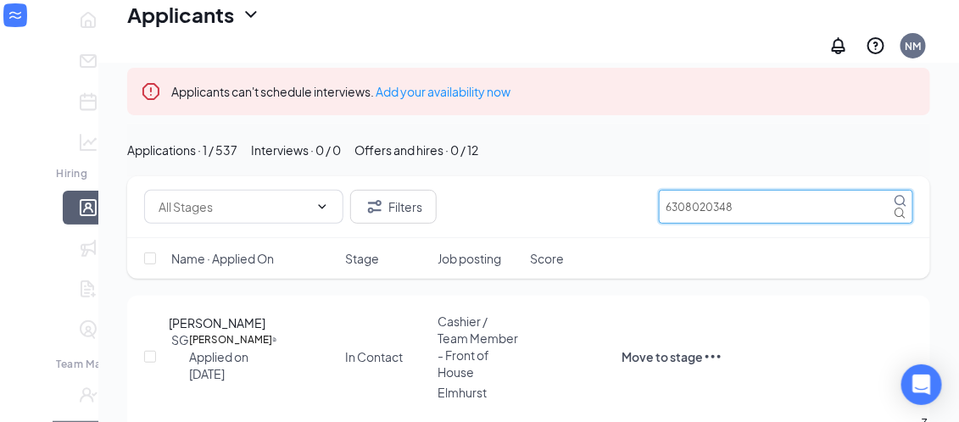
type input "6308020348"
click at [195, 349] on h5 "[PERSON_NAME]" at bounding box center [230, 340] width 83 height 17
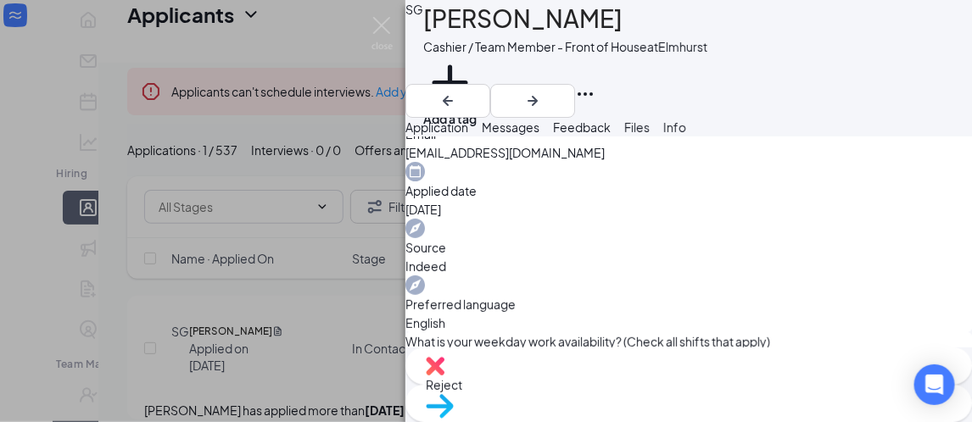
scroll to position [629, 0]
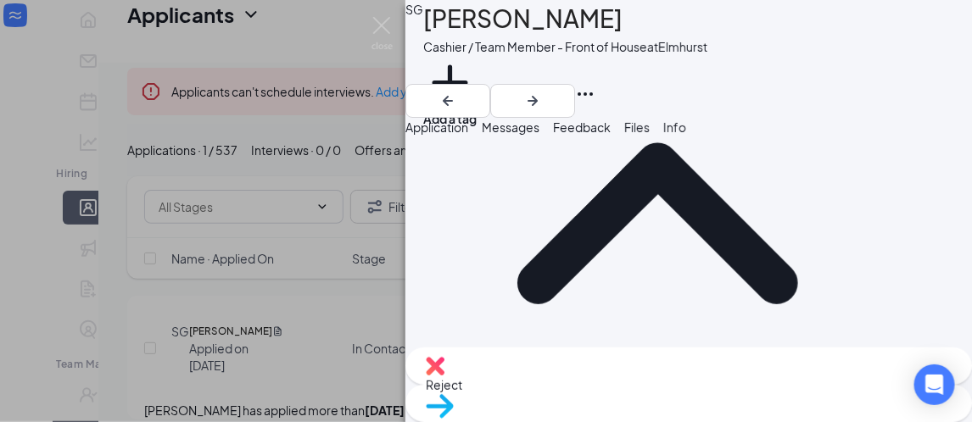
scroll to position [176, 0]
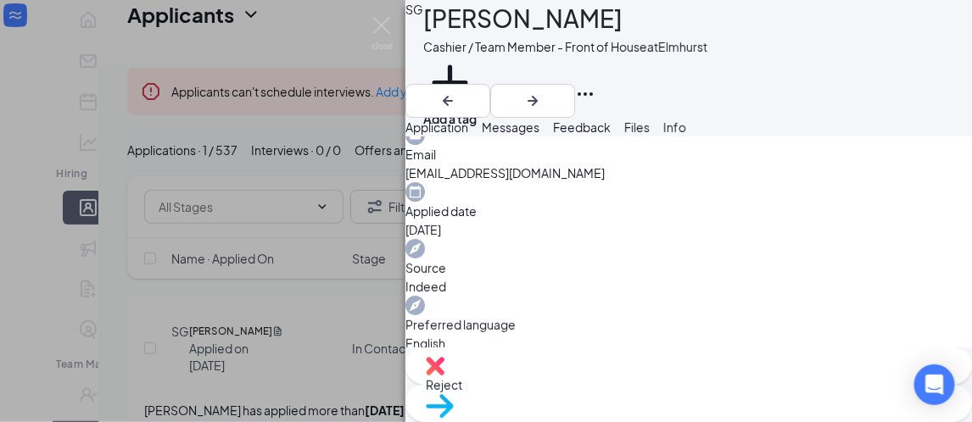
scroll to position [606, 0]
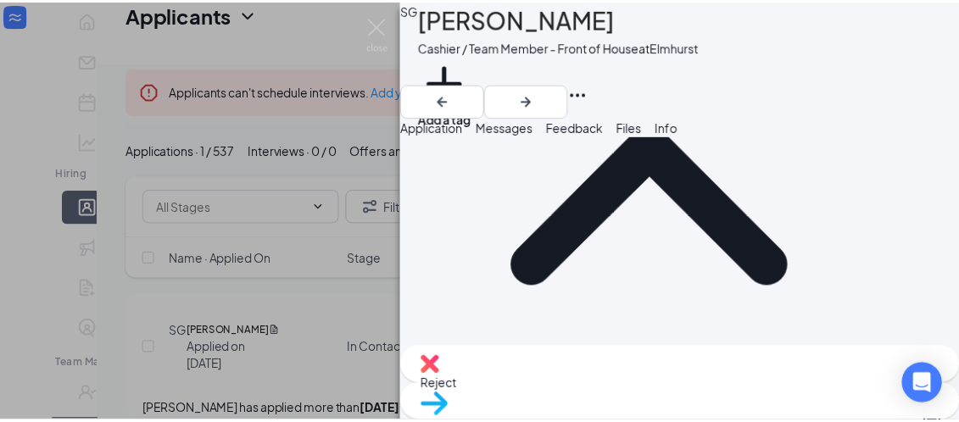
scroll to position [208, 0]
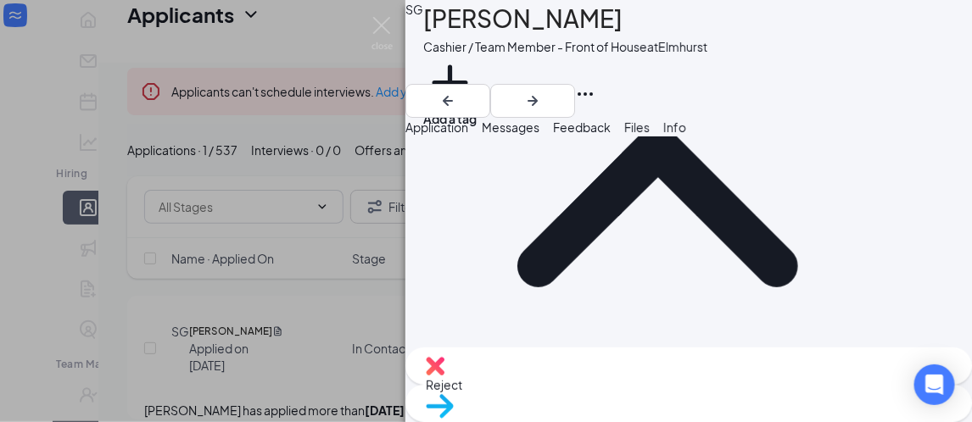
click at [390, 36] on img at bounding box center [382, 33] width 21 height 33
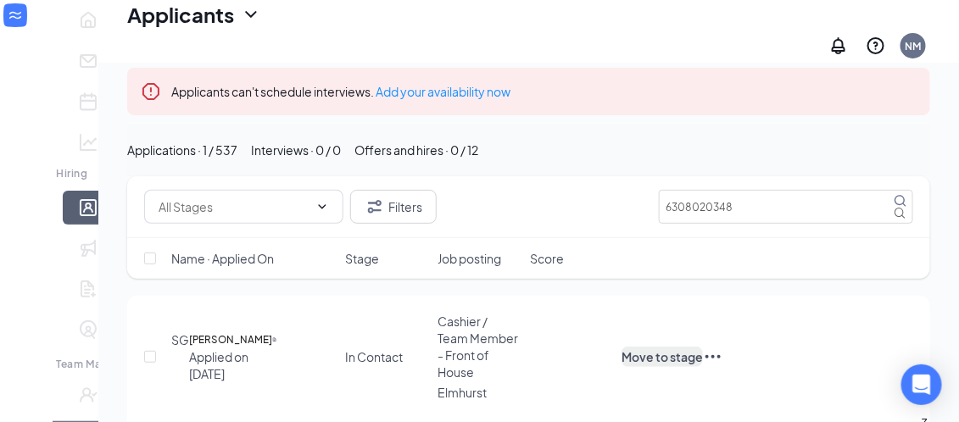
click at [703, 367] on button "Move to stage" at bounding box center [662, 357] width 81 height 20
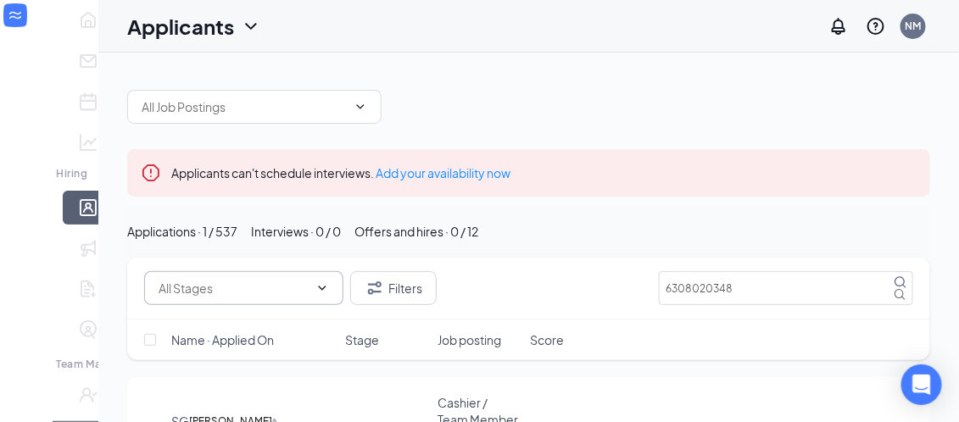
click at [316, 295] on icon "ChevronDown" at bounding box center [323, 289] width 14 height 14
click at [254, 298] on input "text" at bounding box center [234, 288] width 150 height 19
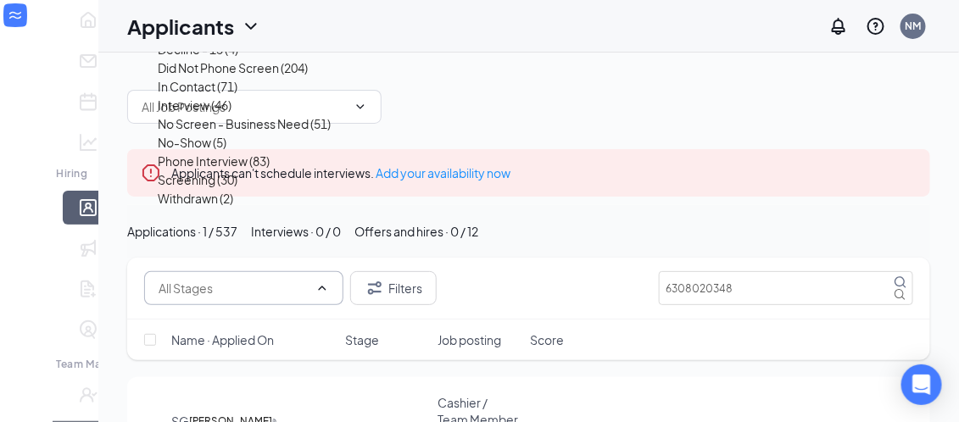
scroll to position [154, 0]
click at [185, 189] on div "Screening (30)" at bounding box center [198, 179] width 80 height 19
type input "Screening (30)"
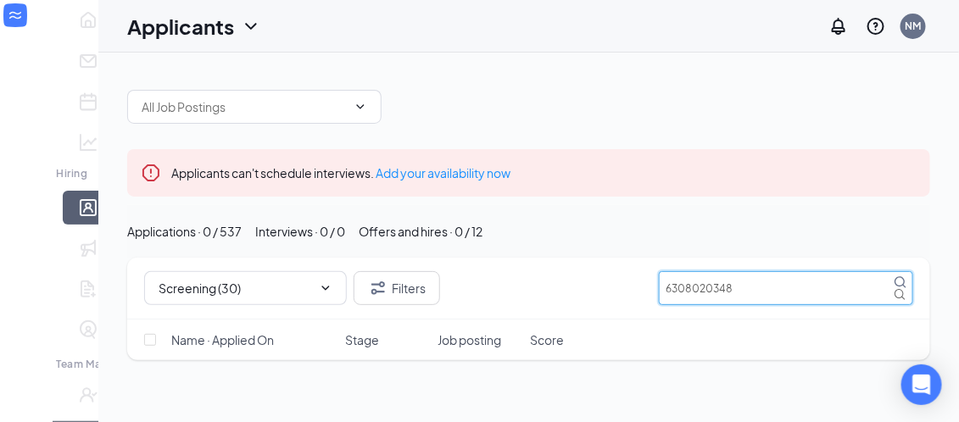
click at [782, 305] on input "6308020348" at bounding box center [786, 288] width 254 height 34
type input "6"
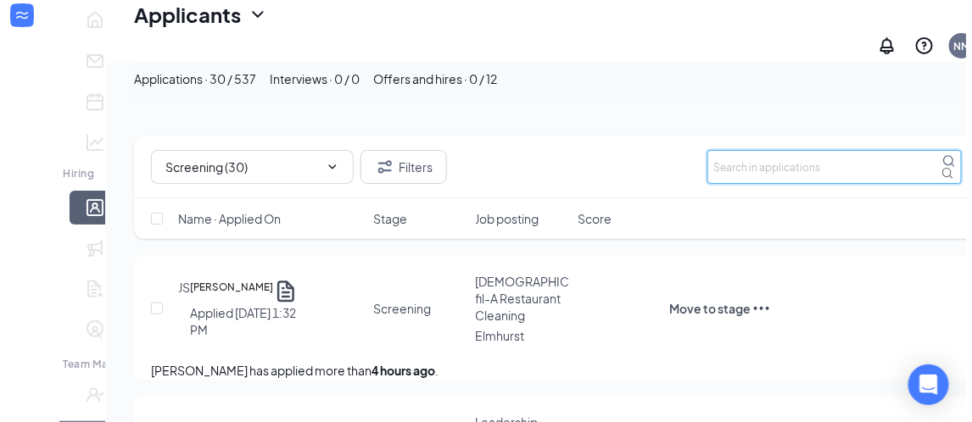
scroll to position [165, 0]
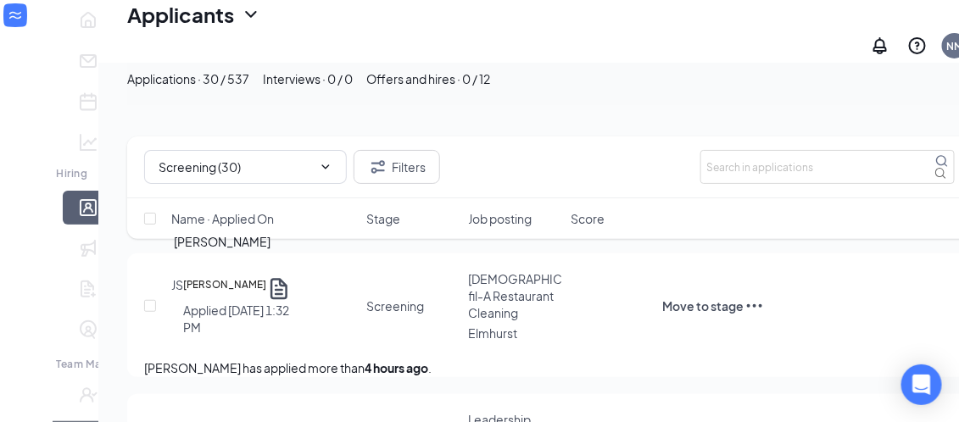
click at [236, 282] on h5 "[PERSON_NAME]" at bounding box center [224, 289] width 83 height 25
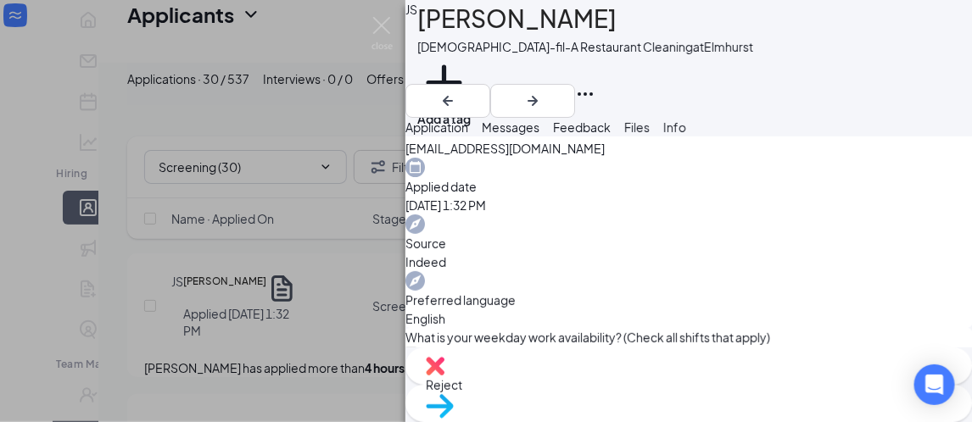
scroll to position [644, 0]
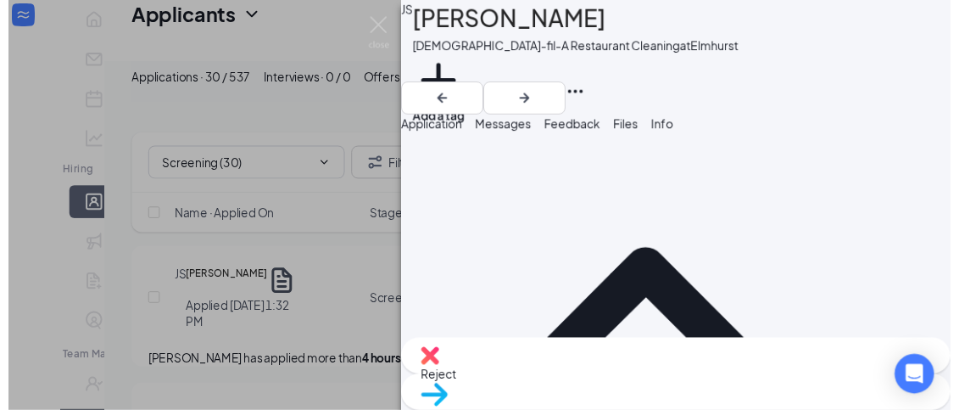
scroll to position [0, 0]
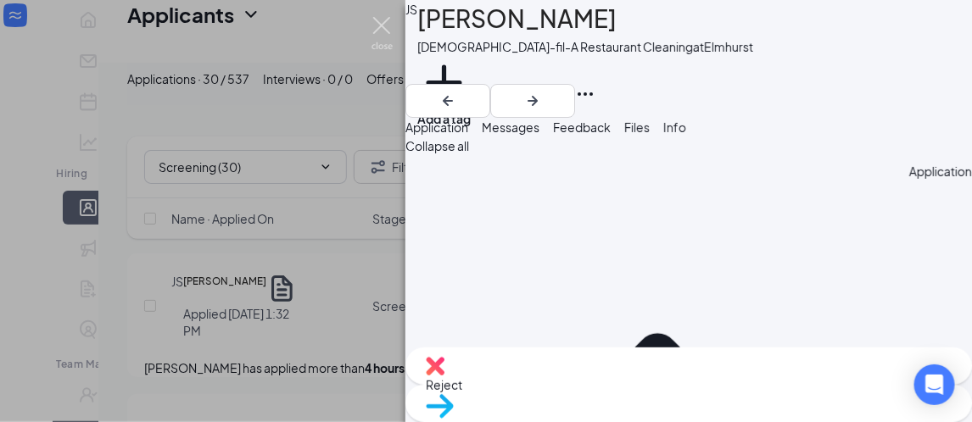
click at [377, 27] on img at bounding box center [382, 33] width 21 height 33
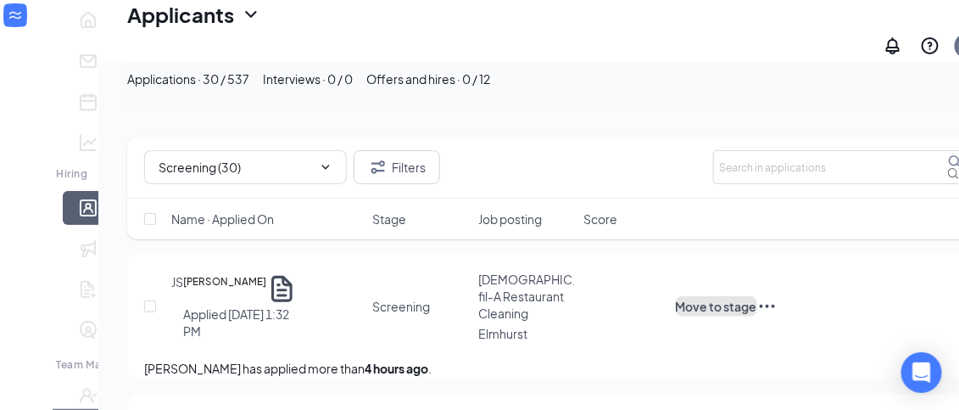
click at [757, 301] on button "Move to stage" at bounding box center [716, 306] width 81 height 20
type input "Did Not Phone Screen"
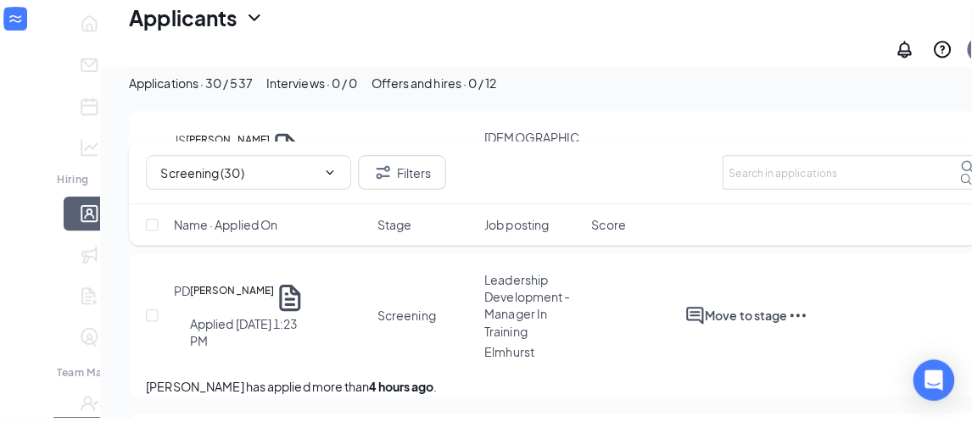
scroll to position [369, 0]
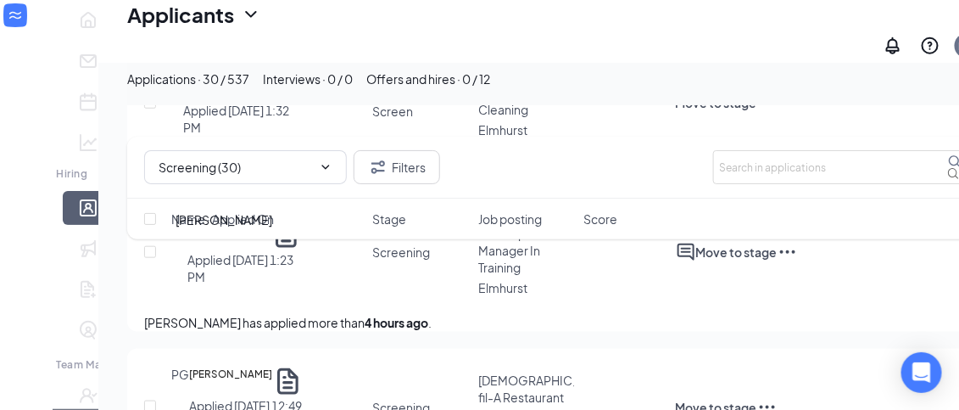
click at [243, 250] on h5 "[PERSON_NAME]" at bounding box center [228, 234] width 83 height 31
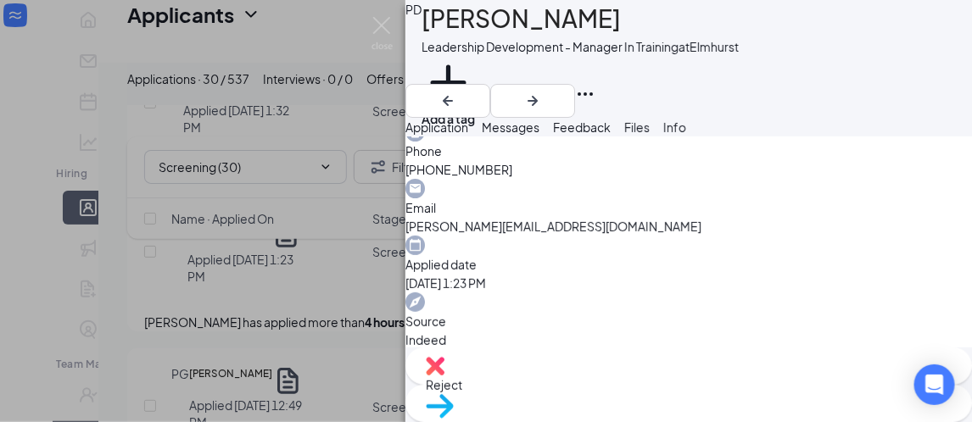
scroll to position [619, 0]
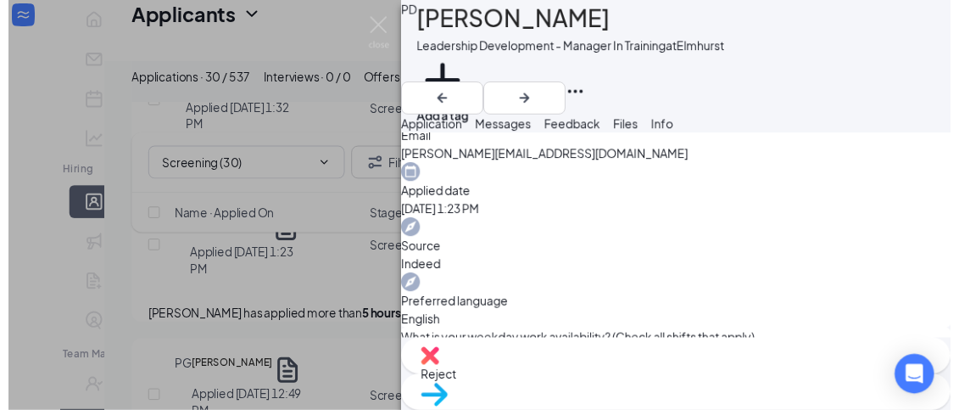
scroll to position [612, 0]
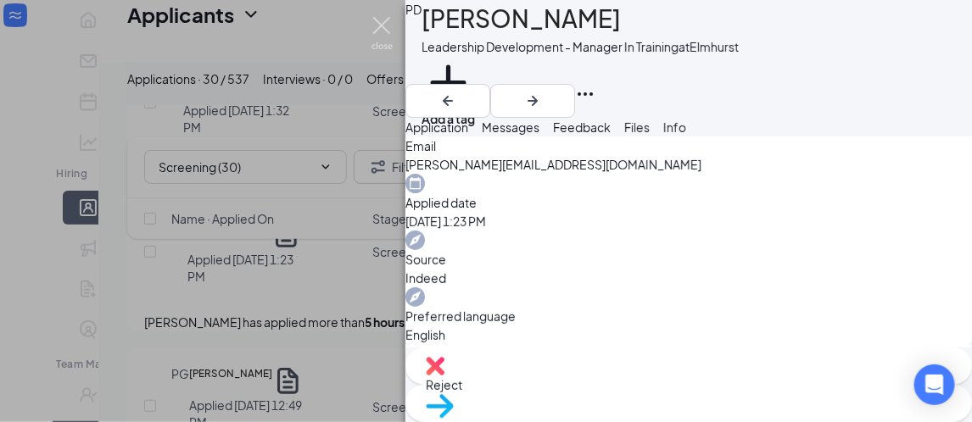
click at [380, 22] on img at bounding box center [382, 33] width 21 height 33
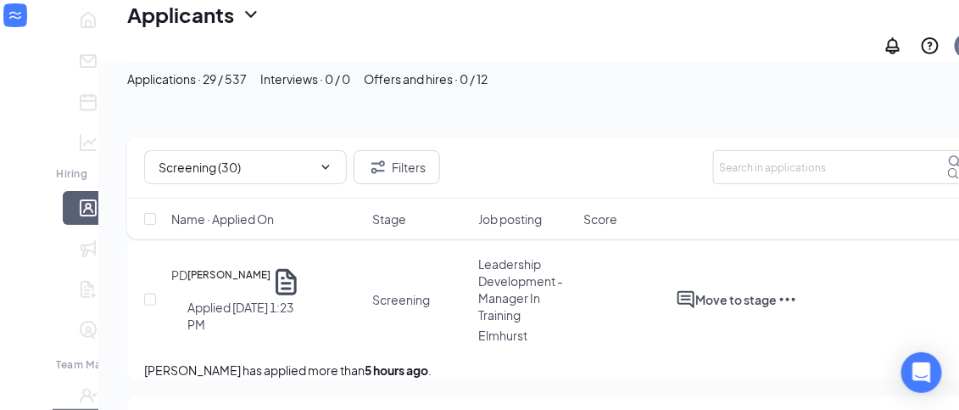
scroll to position [165, 0]
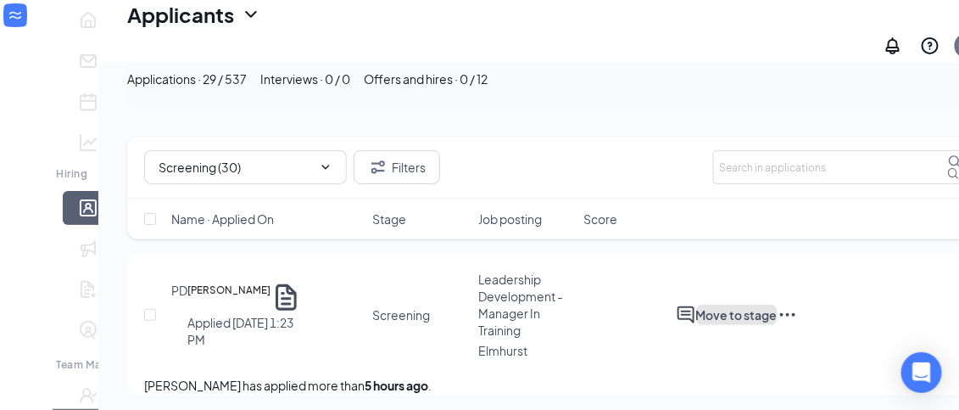
click at [778, 308] on button "Move to stage" at bounding box center [736, 315] width 81 height 20
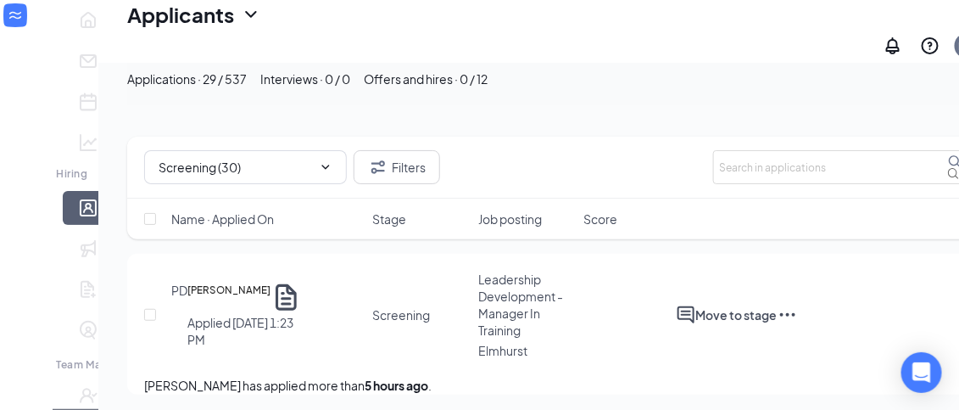
type input "Did Not Phone Screen"
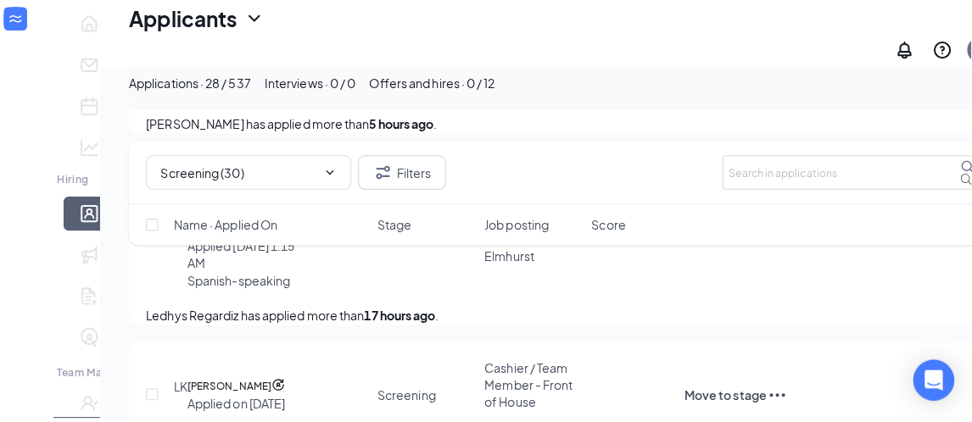
scroll to position [459, 0]
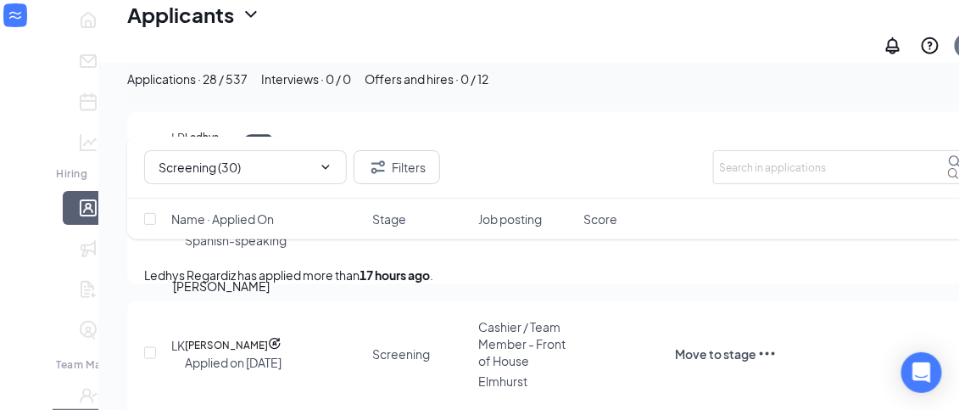
click at [223, 337] on h5 "[PERSON_NAME]" at bounding box center [226, 345] width 83 height 17
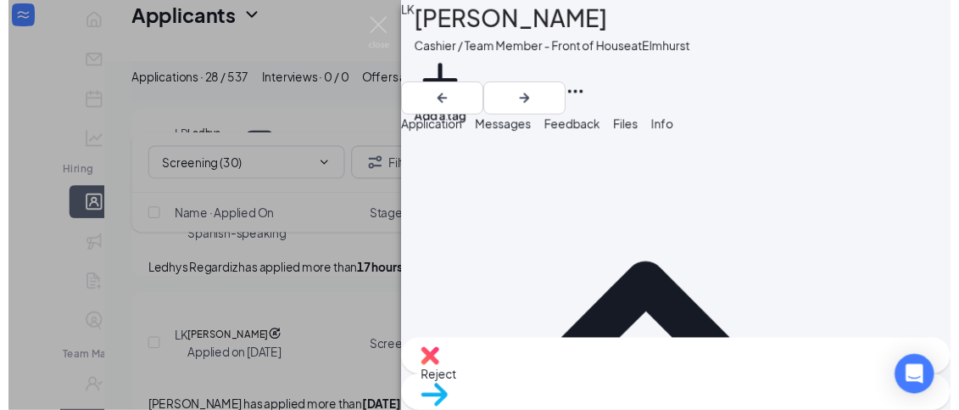
scroll to position [713, 0]
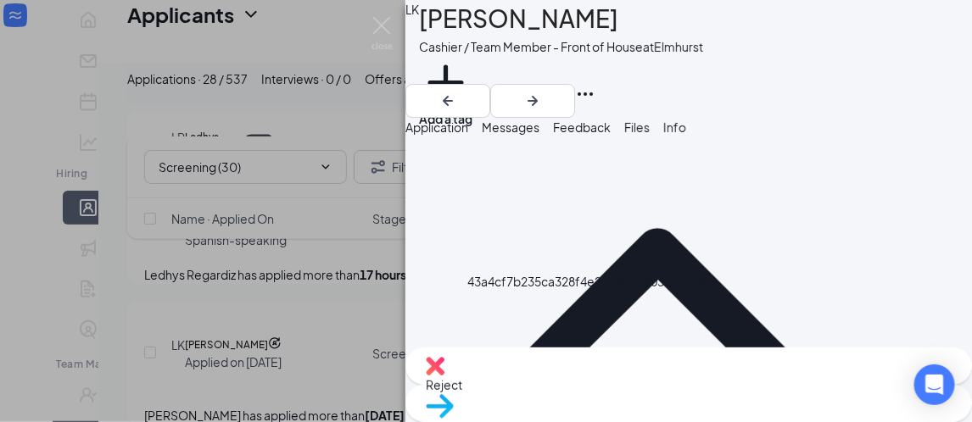
click at [388, 20] on img at bounding box center [382, 33] width 21 height 33
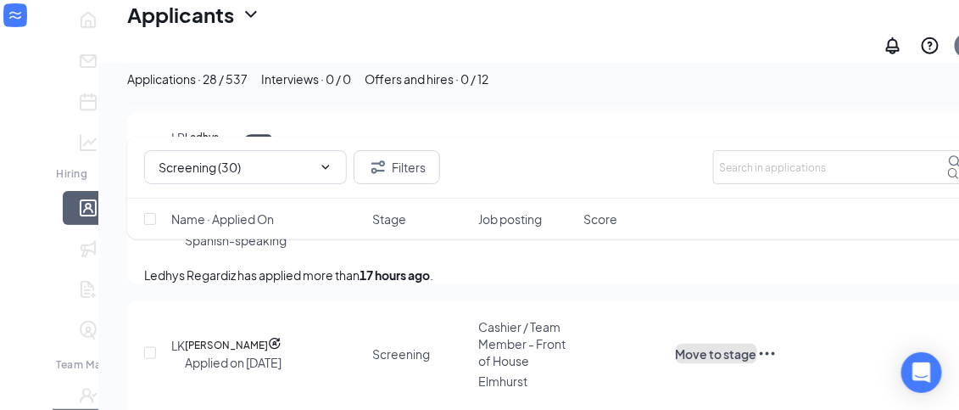
click at [757, 344] on button "Move to stage" at bounding box center [716, 354] width 81 height 20
type input "Did Not Phone Screen"
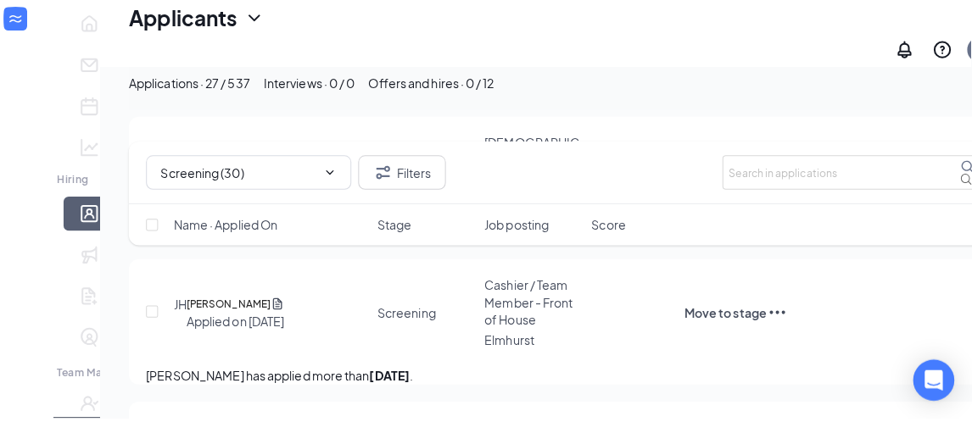
scroll to position [946, 0]
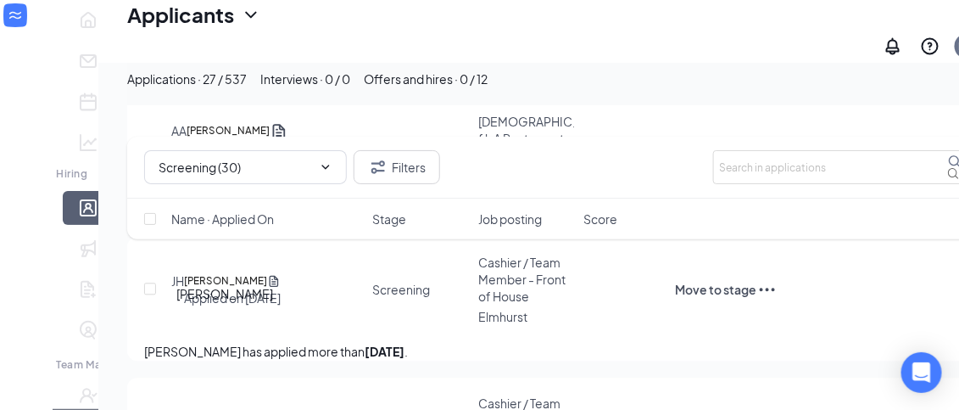
click at [249, 289] on h5 "[PERSON_NAME]" at bounding box center [225, 280] width 83 height 17
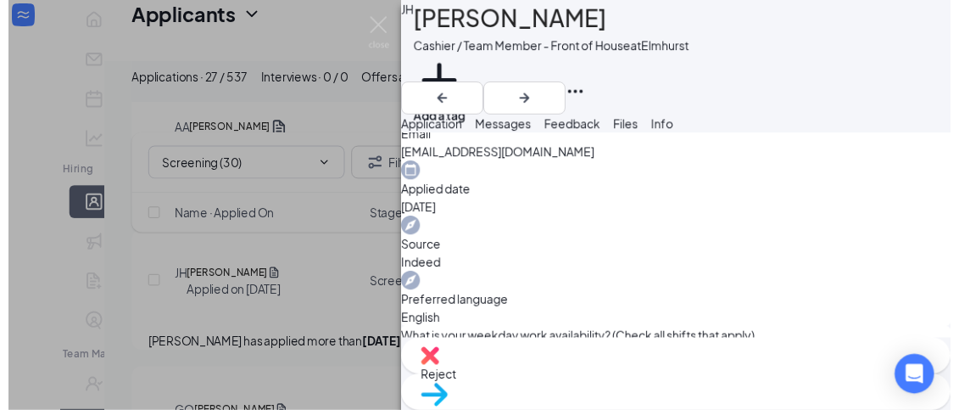
scroll to position [644, 0]
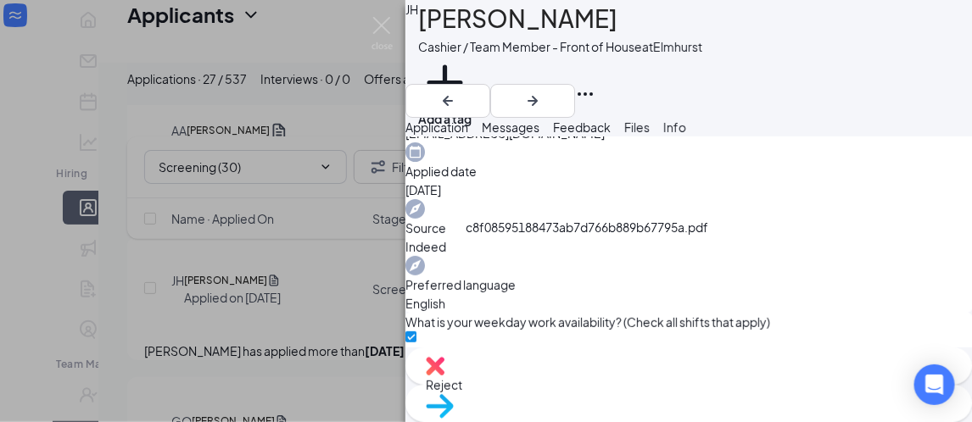
click at [383, 27] on img at bounding box center [382, 33] width 21 height 33
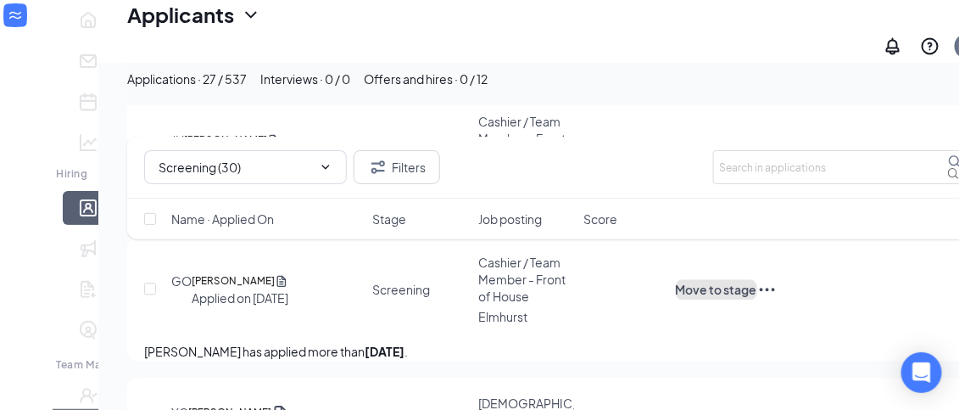
click at [757, 299] on button "Move to stage" at bounding box center [716, 289] width 81 height 20
type input "In Contact (next stage)"
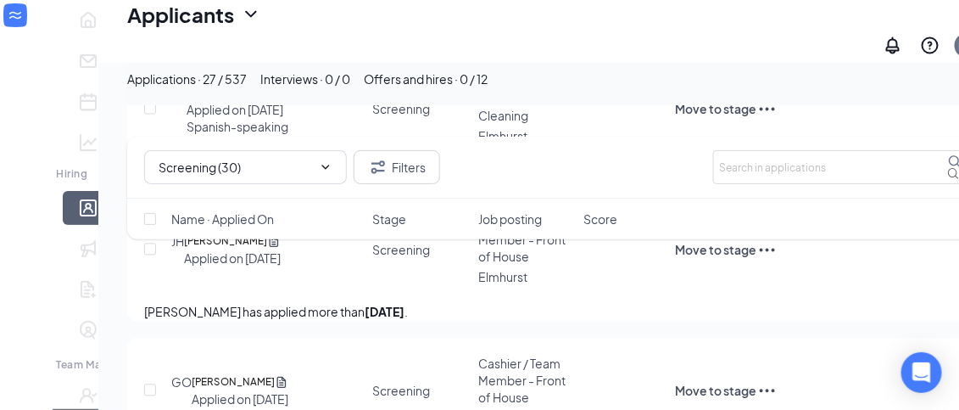
scroll to position [810, 0]
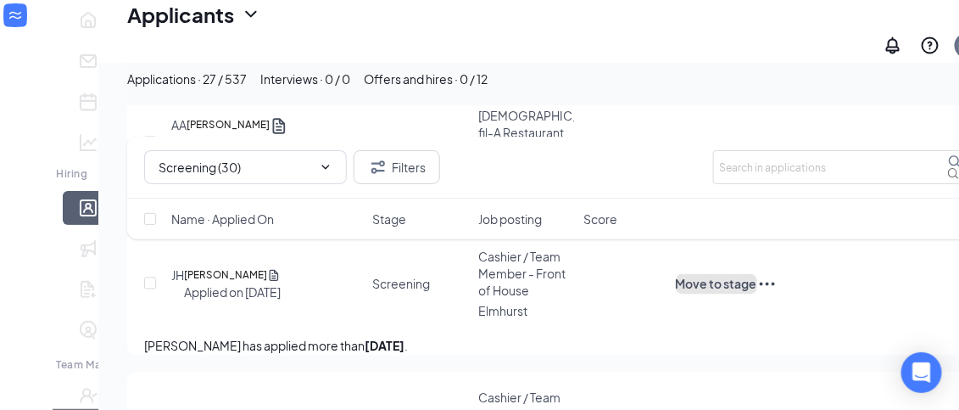
click at [757, 294] on button "Move to stage" at bounding box center [716, 284] width 81 height 20
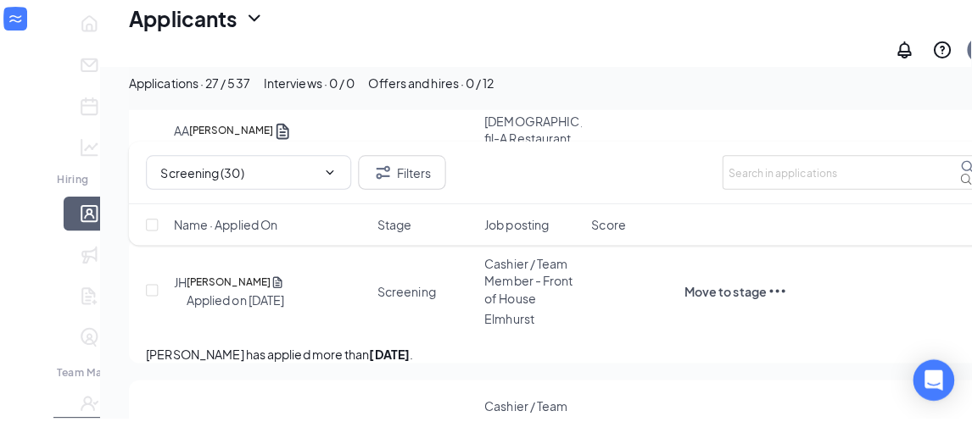
scroll to position [252, 0]
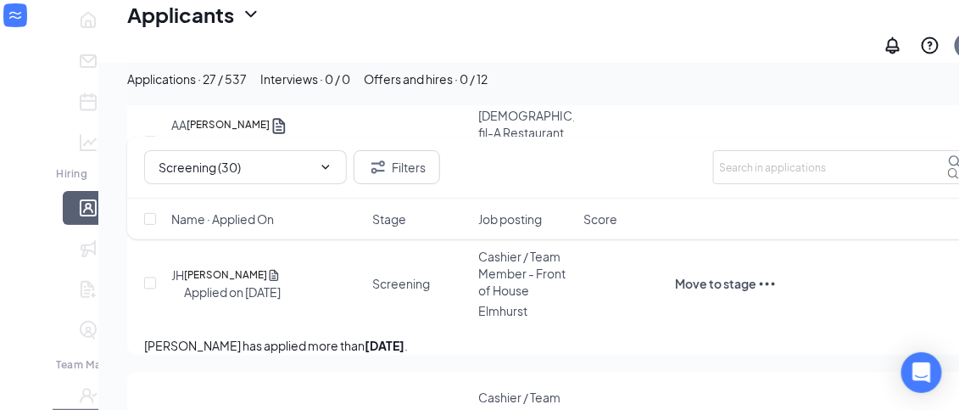
type input "Did Not Phone Screen"
click at [210, 284] on h5 "[PERSON_NAME]" at bounding box center [233, 275] width 83 height 17
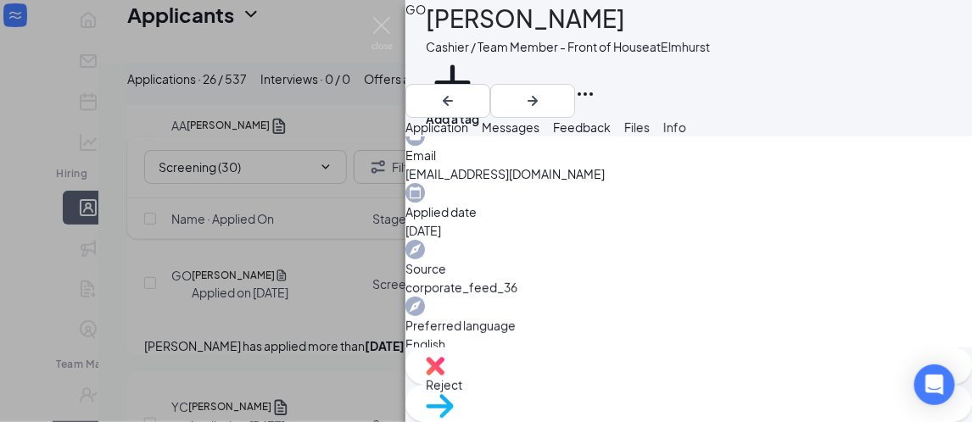
scroll to position [611, 0]
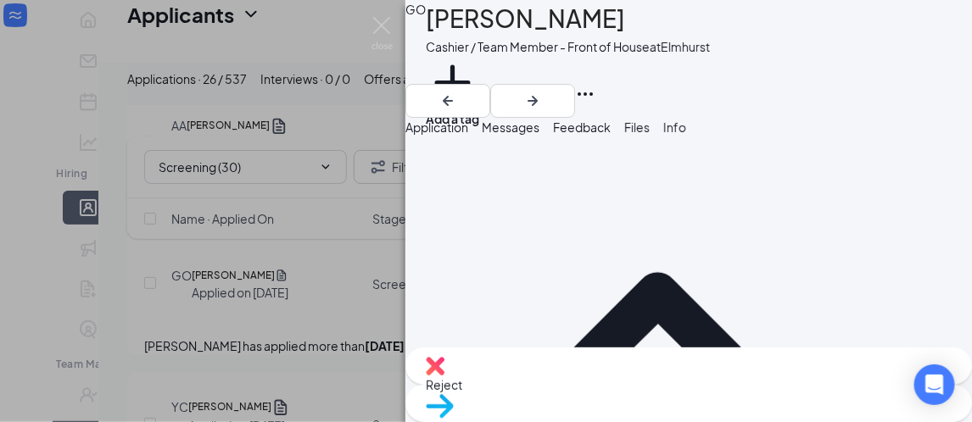
scroll to position [43, 0]
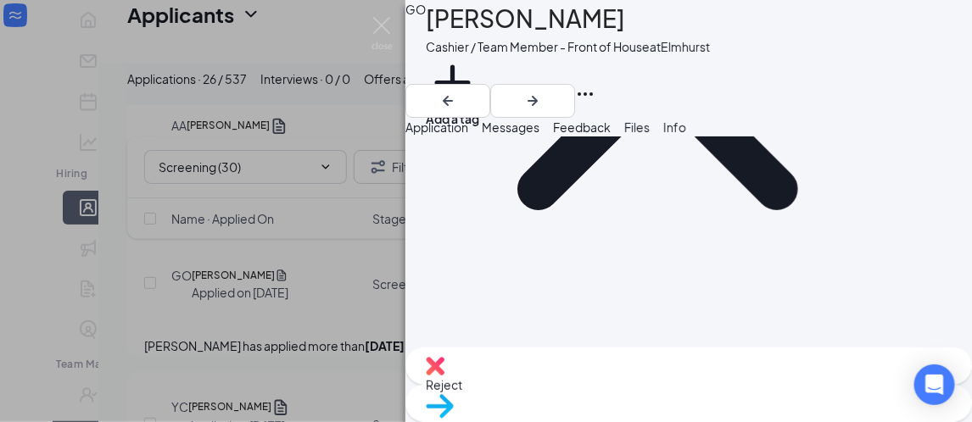
scroll to position [287, 0]
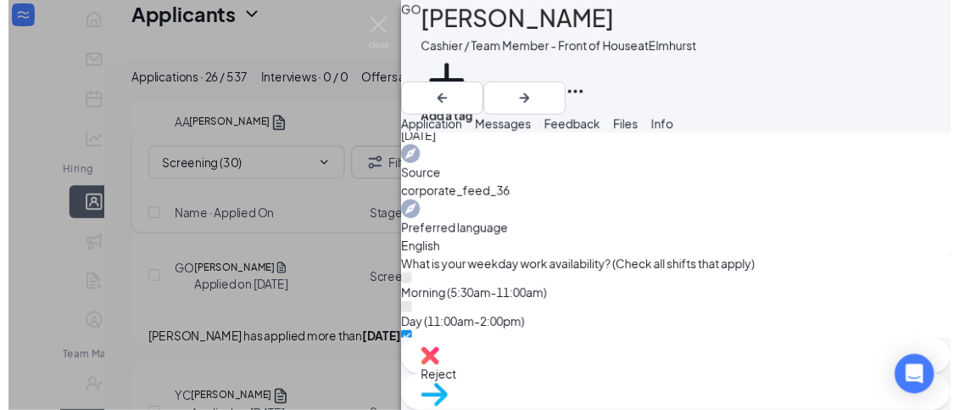
scroll to position [692, 0]
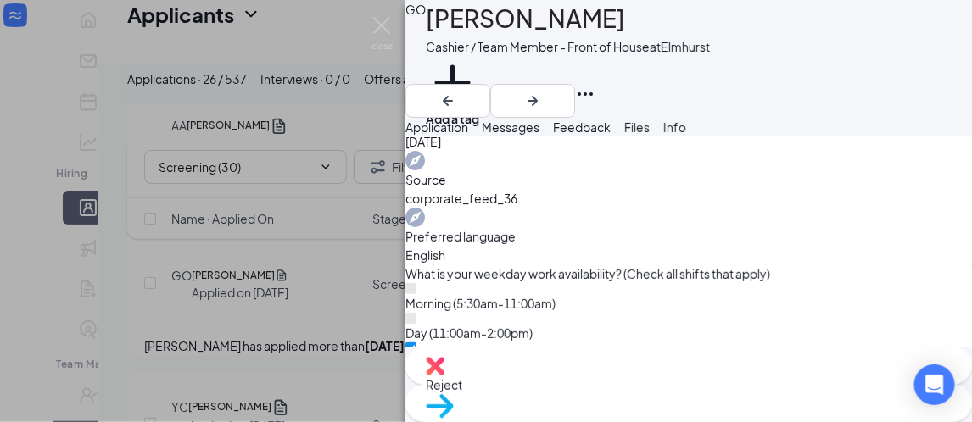
click at [390, 25] on img at bounding box center [382, 33] width 21 height 33
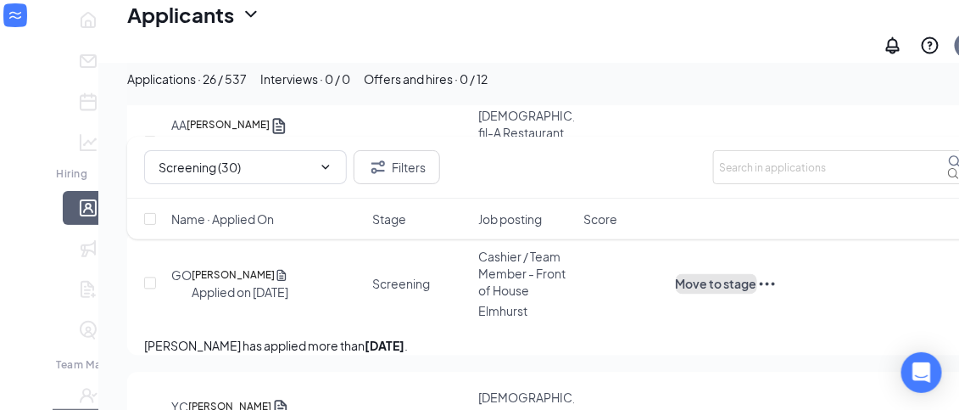
click at [757, 294] on button "Move to stage" at bounding box center [716, 284] width 81 height 20
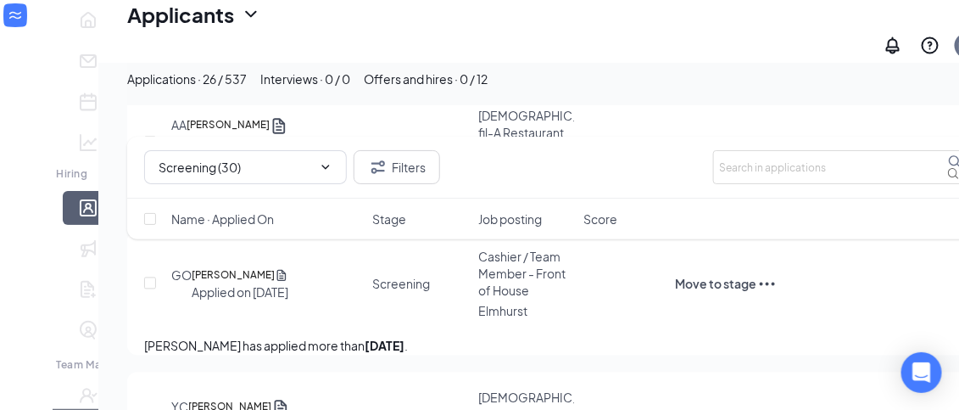
type input "Phone Interview"
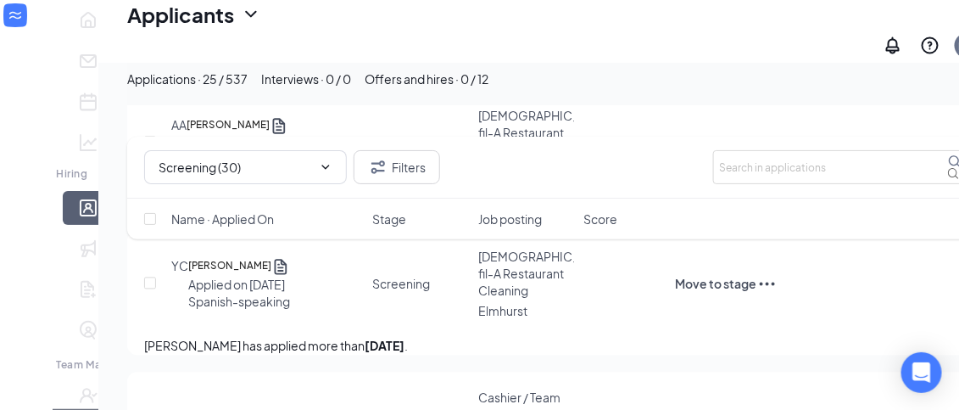
click at [513, 320] on div "Elmhurst" at bounding box center [526, 311] width 96 height 17
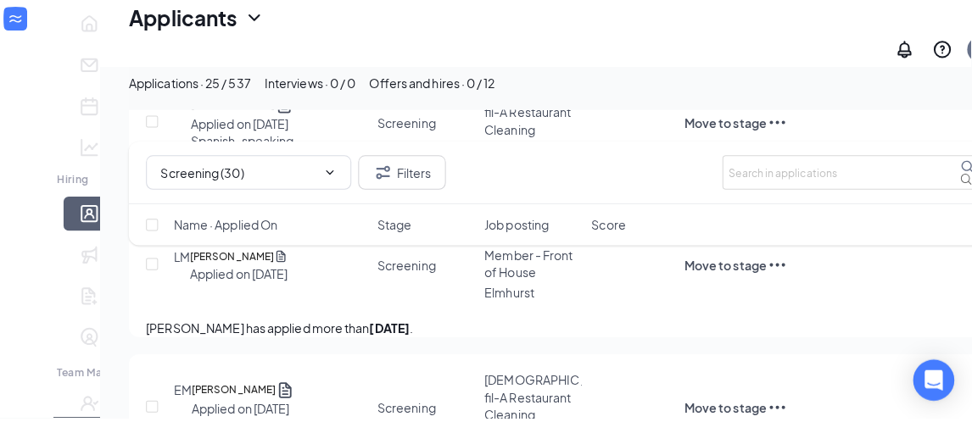
scroll to position [977, 0]
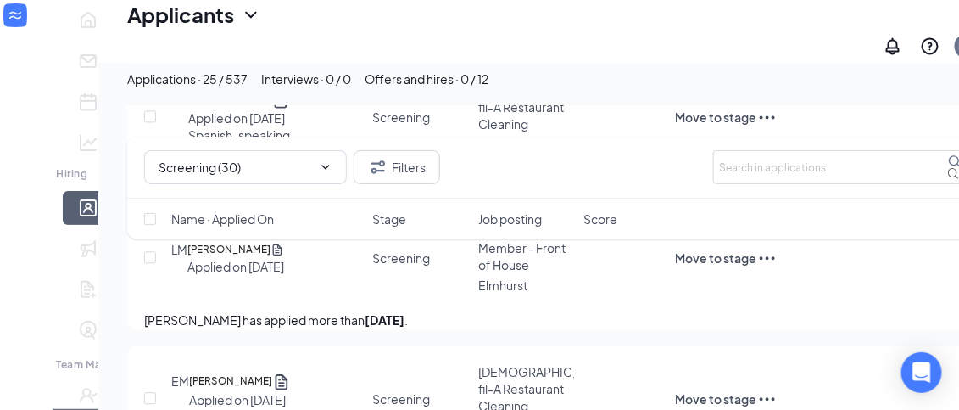
click at [187, 275] on div "Applied on [DATE]" at bounding box center [235, 266] width 97 height 17
click at [195, 258] on h5 "[PERSON_NAME]" at bounding box center [228, 249] width 83 height 17
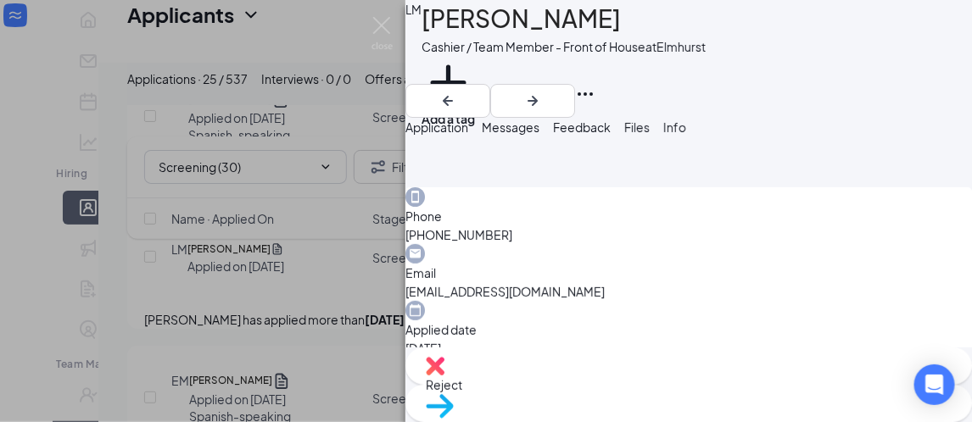
scroll to position [495, 0]
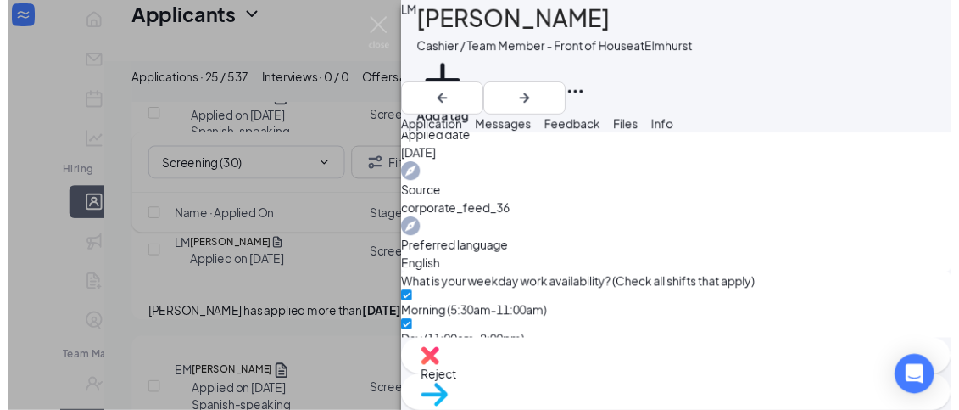
scroll to position [678, 0]
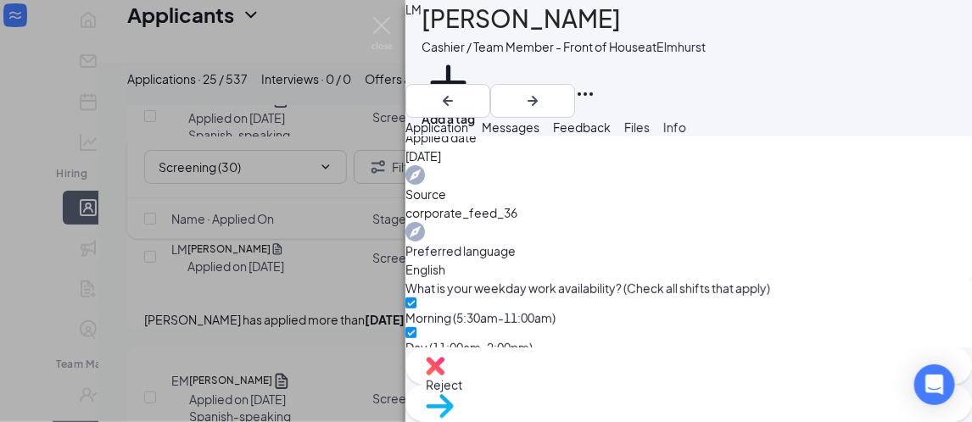
click at [386, 33] on img at bounding box center [382, 33] width 21 height 33
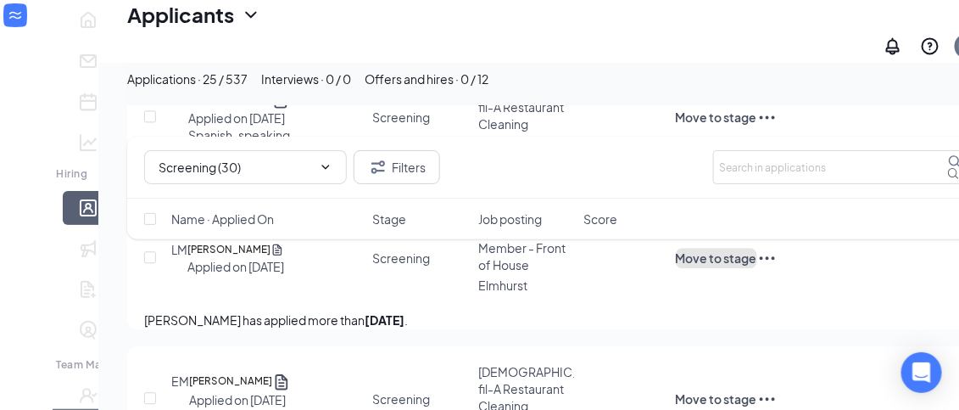
click at [757, 268] on button "Move to stage" at bounding box center [716, 258] width 81 height 20
type input "Did Not Phone Screen"
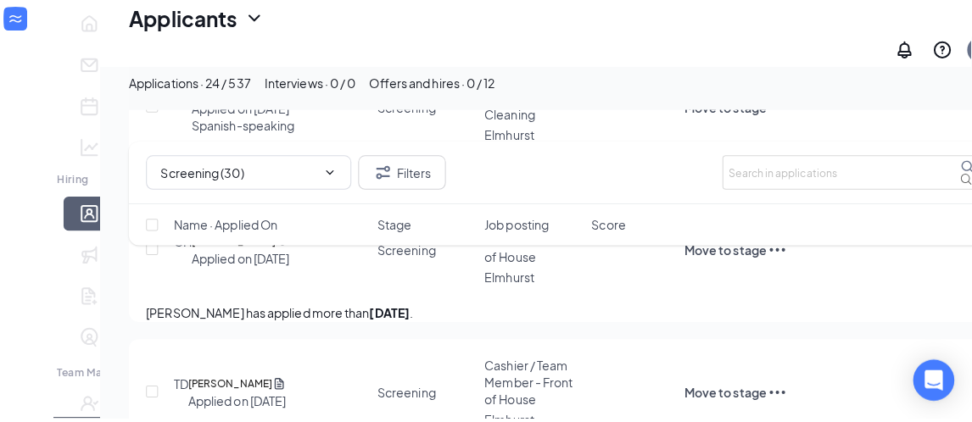
scroll to position [1275, 0]
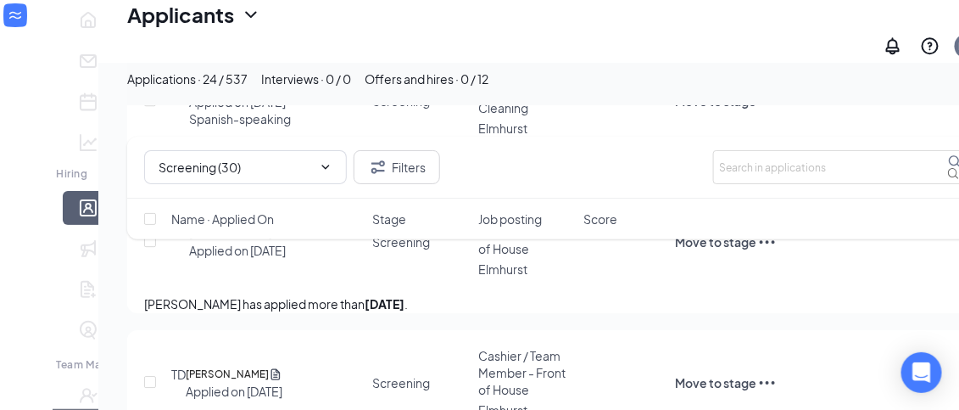
click at [200, 242] on h5 "[PERSON_NAME]" at bounding box center [230, 233] width 83 height 17
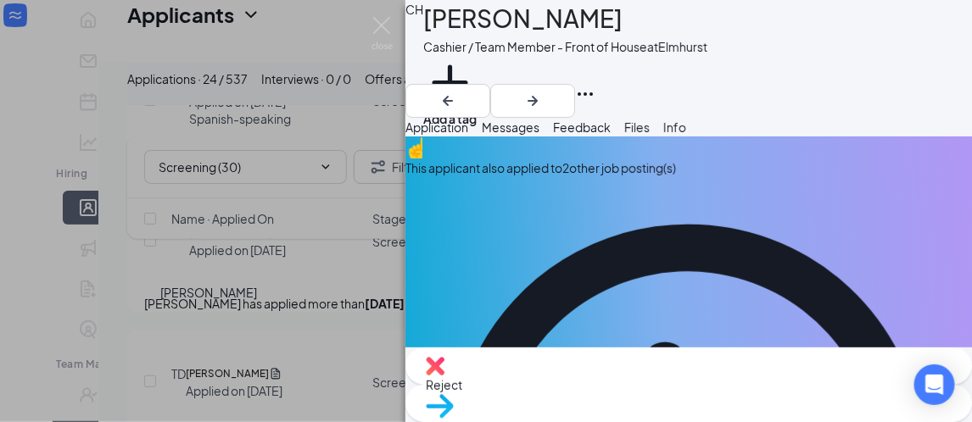
click at [584, 177] on div "This applicant also applied to 2 other job posting(s)" at bounding box center [688, 168] width 567 height 19
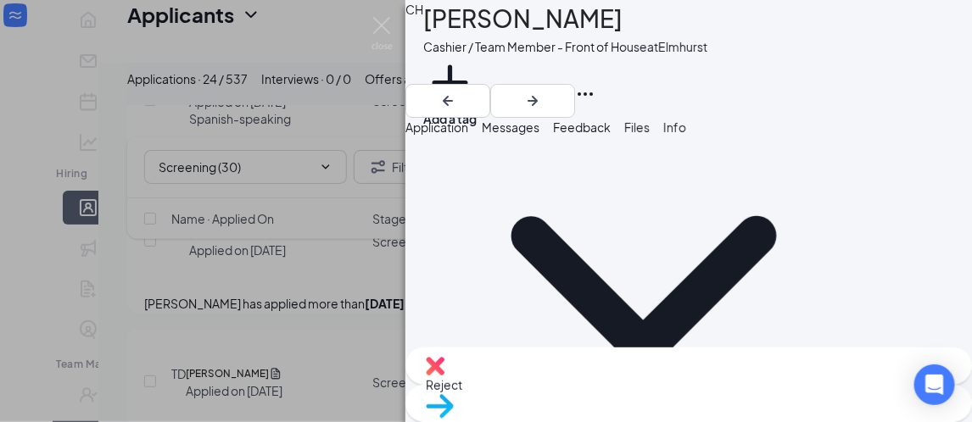
scroll to position [88, 0]
click at [377, 36] on img at bounding box center [382, 33] width 21 height 33
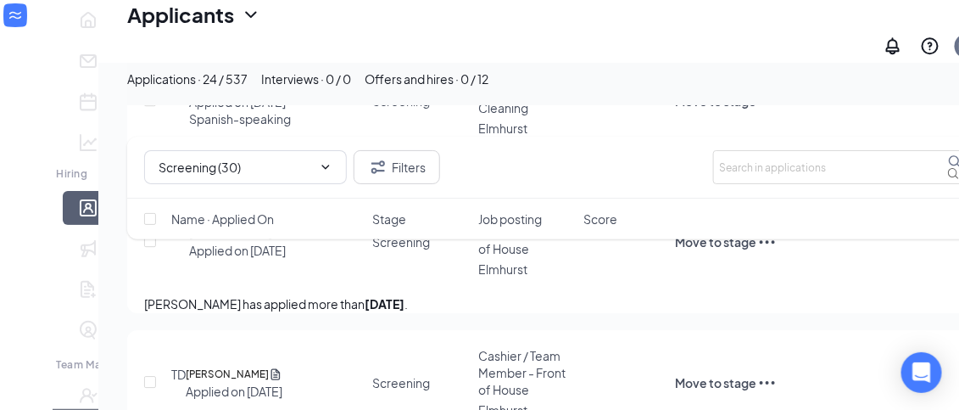
click at [189, 242] on h5 "[PERSON_NAME]" at bounding box center [230, 233] width 83 height 17
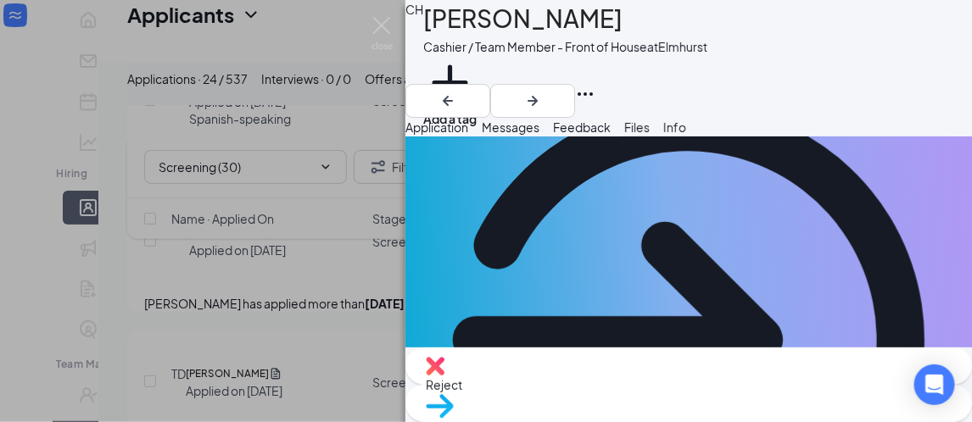
scroll to position [124, 0]
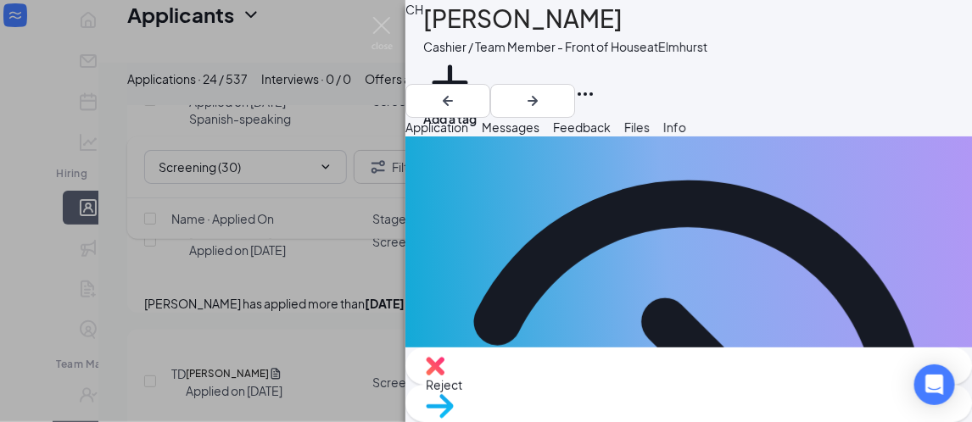
scroll to position [36, 0]
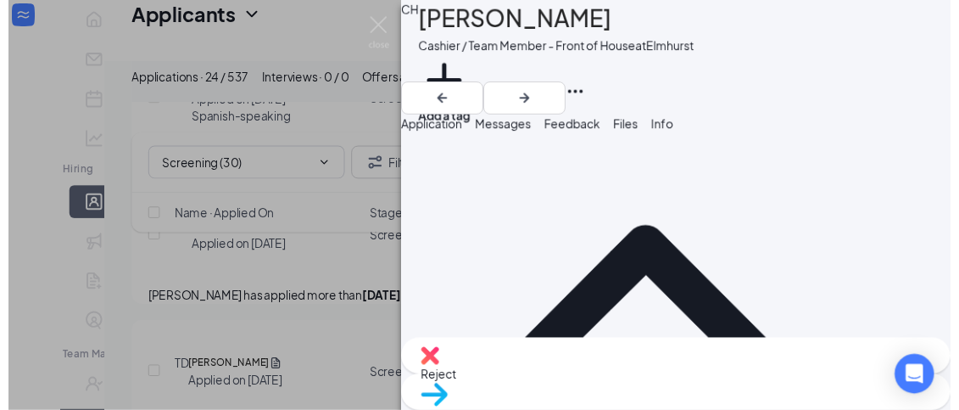
scroll to position [730, 0]
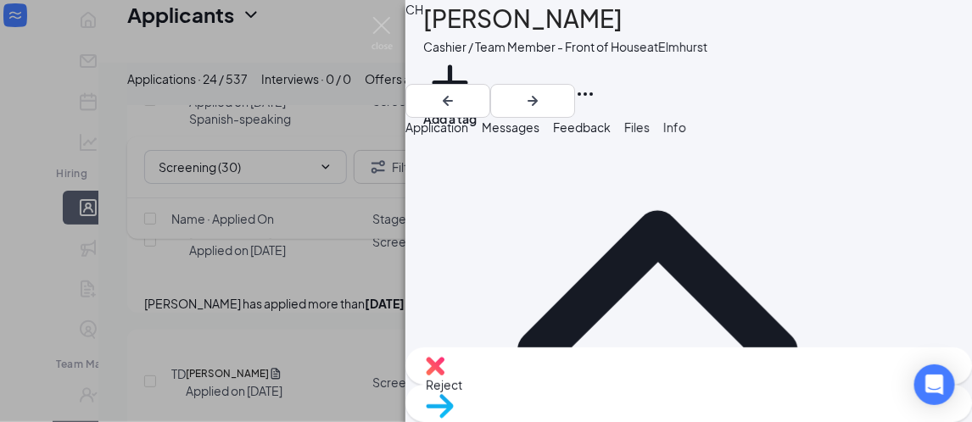
click at [383, 22] on img at bounding box center [382, 33] width 21 height 33
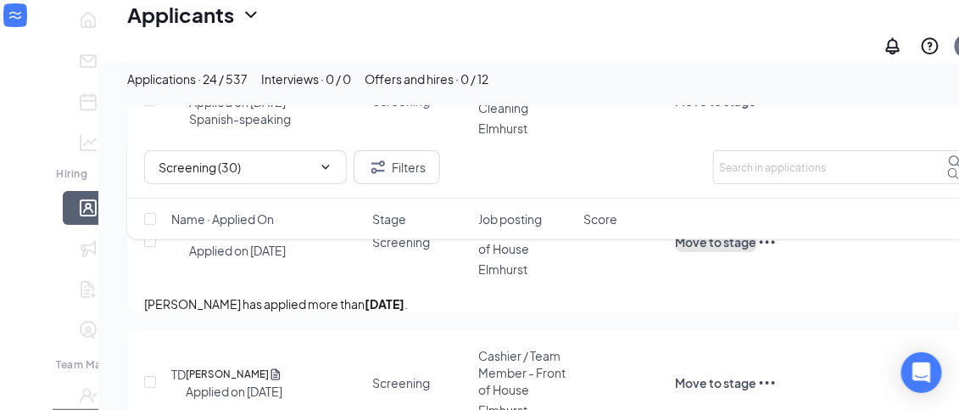
click at [757, 252] on button "Move to stage" at bounding box center [716, 242] width 81 height 20
type input "Interview"
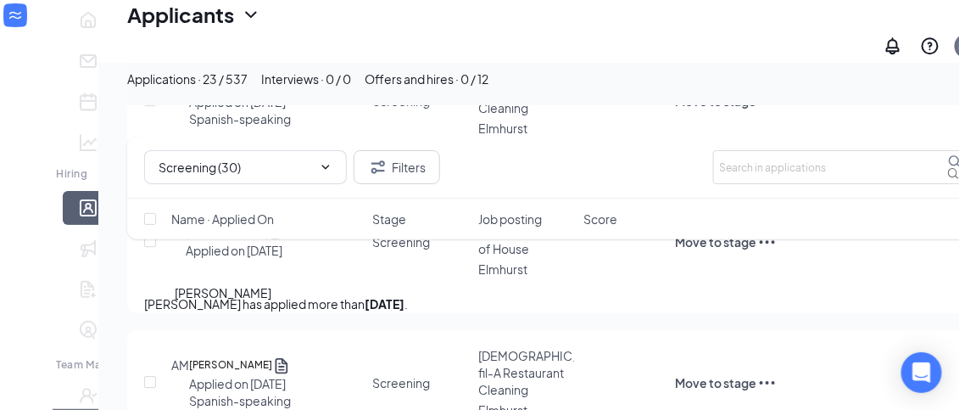
click at [227, 242] on h5 "[PERSON_NAME]" at bounding box center [227, 233] width 83 height 17
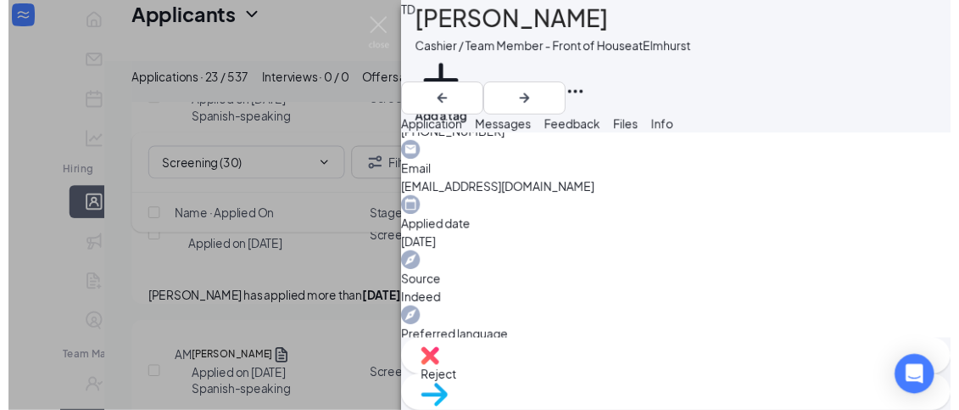
scroll to position [644, 0]
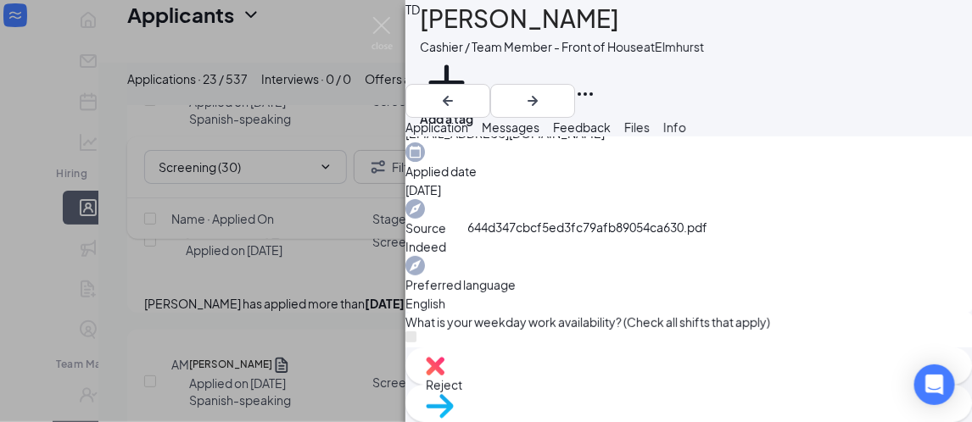
click at [383, 34] on img at bounding box center [382, 33] width 21 height 33
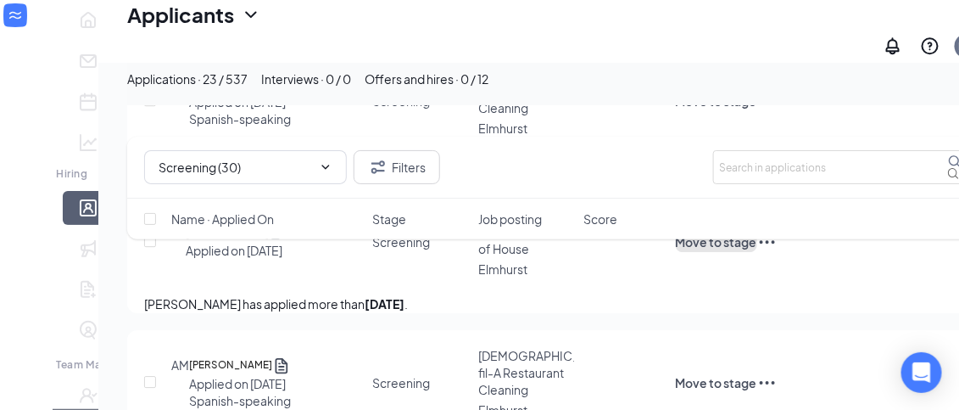
click at [757, 252] on button "Move to stage" at bounding box center [716, 242] width 81 height 20
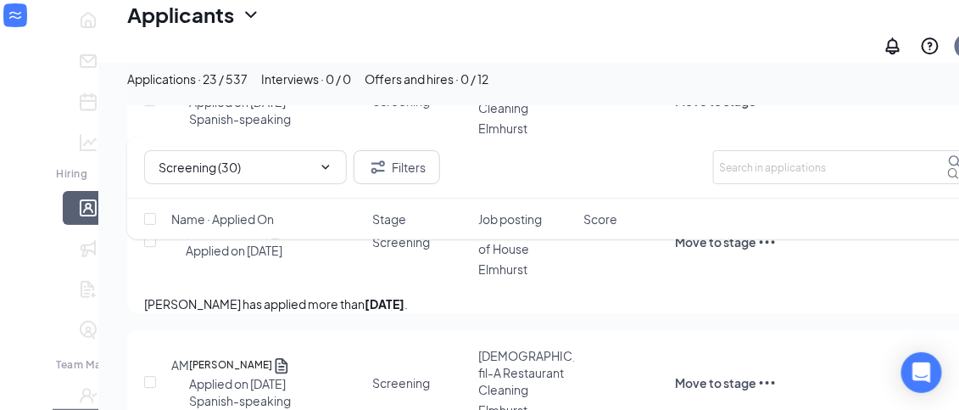
type input "Did Not Phone Screen"
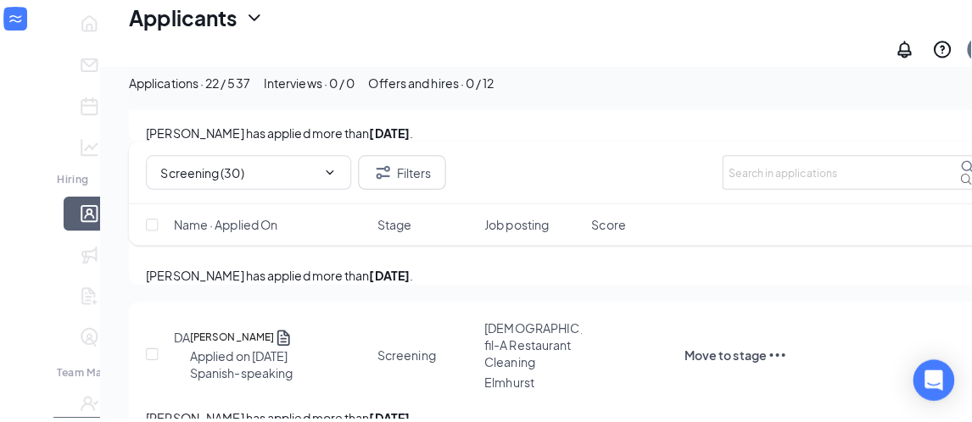
scroll to position [2176, 0]
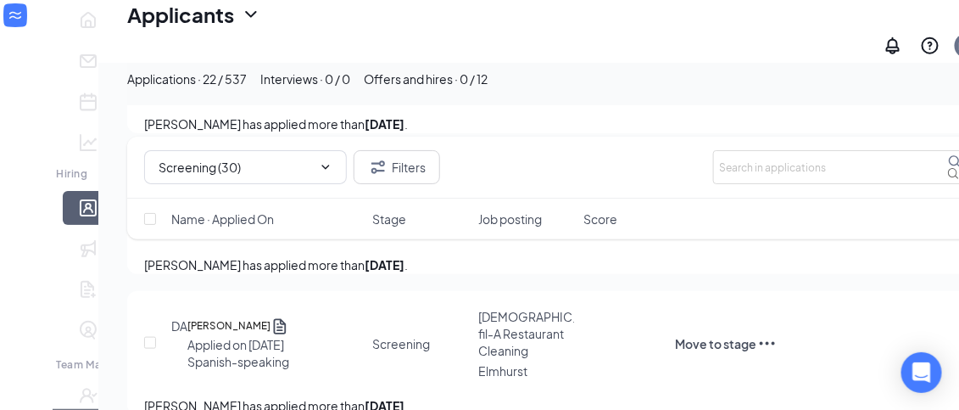
click at [235, 53] on h5 "[PERSON_NAME]" at bounding box center [226, 44] width 83 height 17
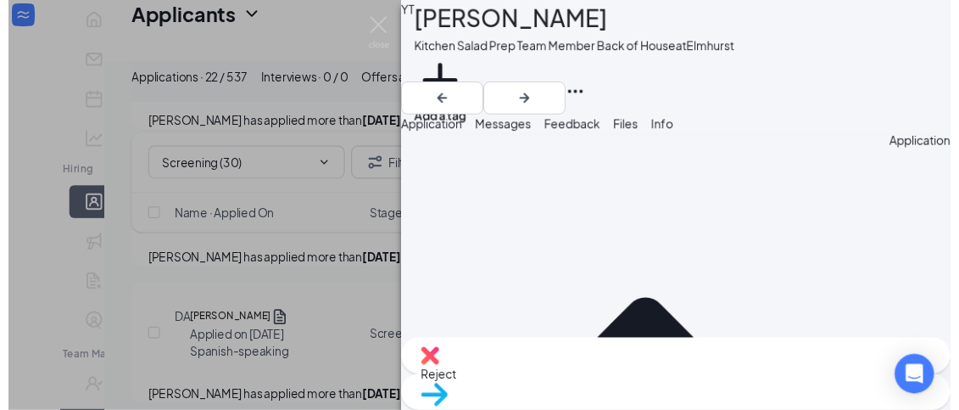
scroll to position [647, 0]
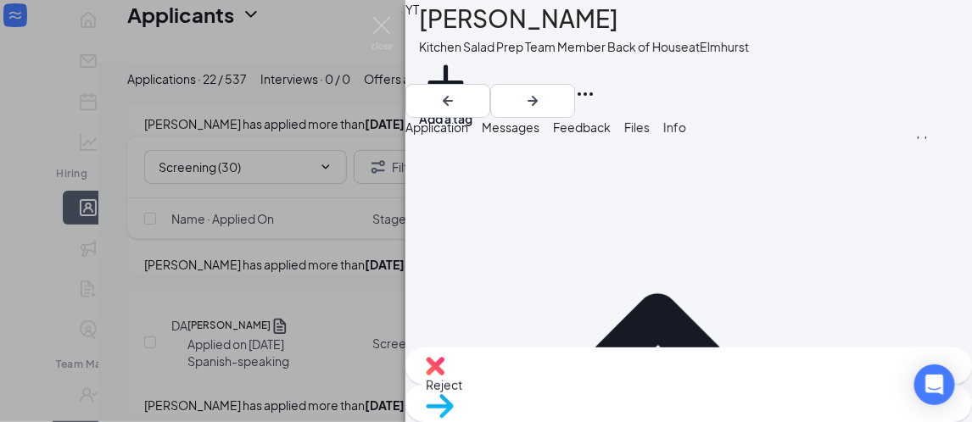
click at [380, 29] on img at bounding box center [382, 33] width 21 height 33
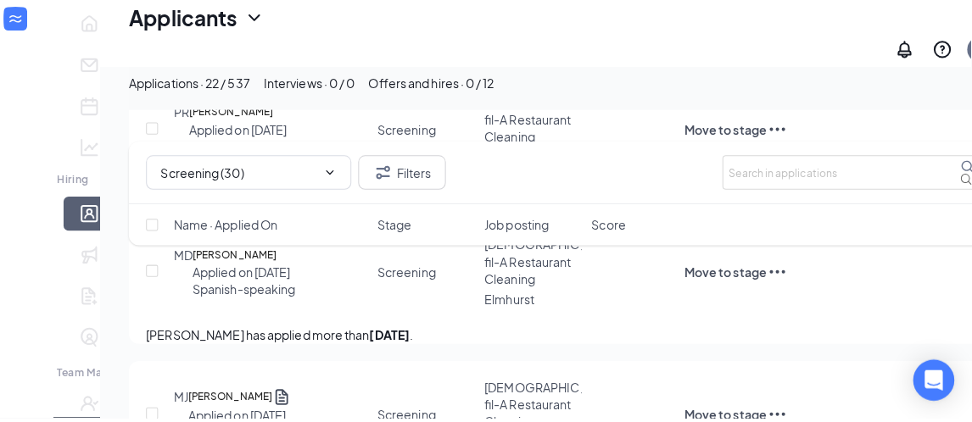
scroll to position [2830, 0]
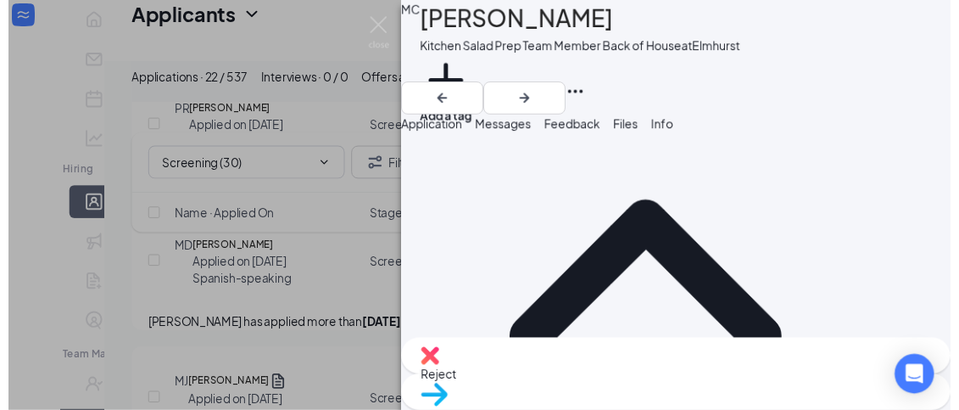
scroll to position [740, 0]
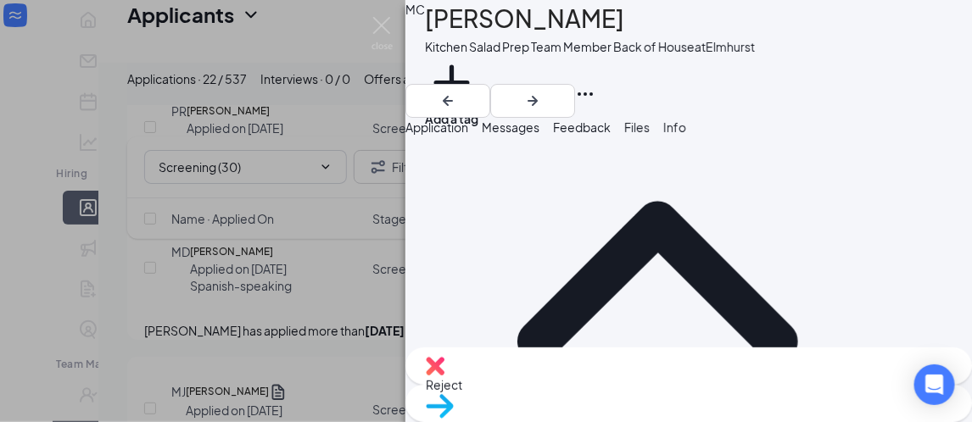
click at [389, 31] on img at bounding box center [382, 33] width 21 height 33
click at [385, 30] on img at bounding box center [382, 33] width 21 height 33
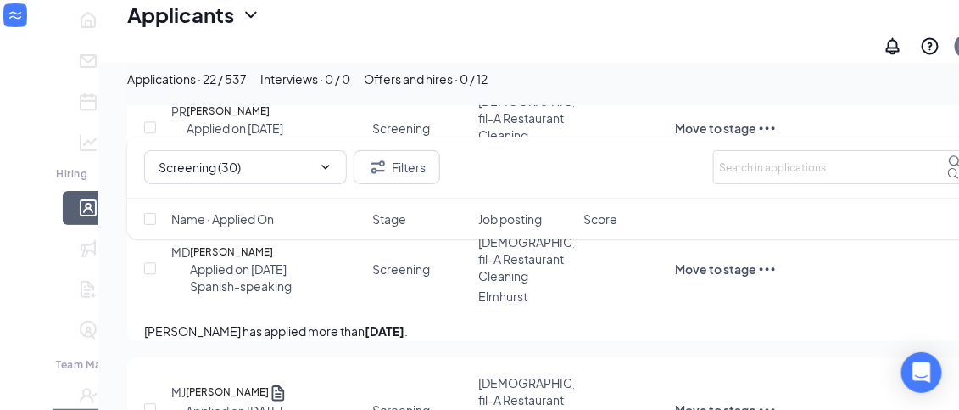
type input "Did Not Phone Screen"
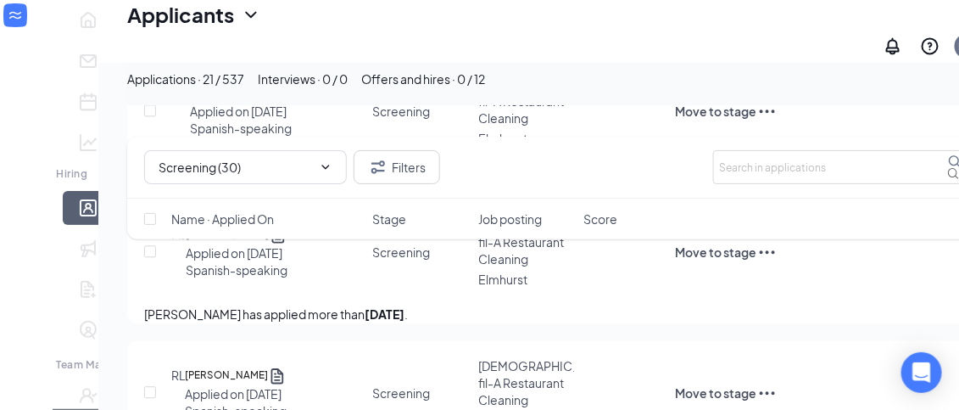
click at [444, 42] on div "[PERSON_NAME] has applied more than [DATE] ." at bounding box center [556, 32] width 824 height 19
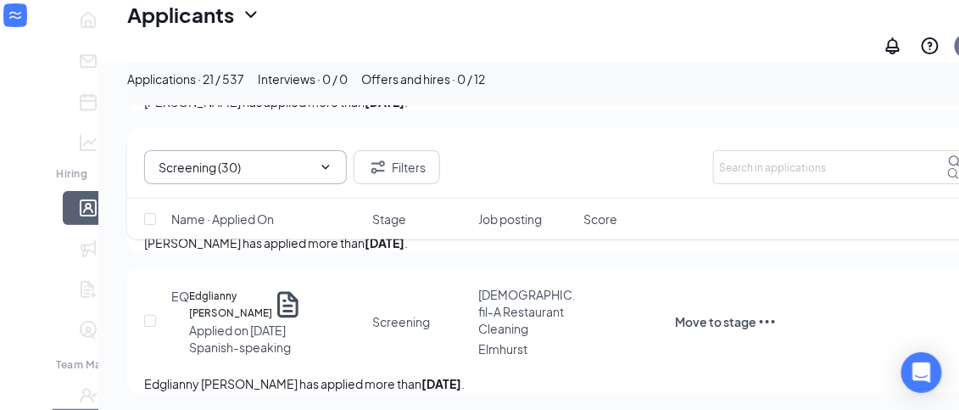
click at [316, 167] on icon "Cross" at bounding box center [316, 167] width 0 height 0
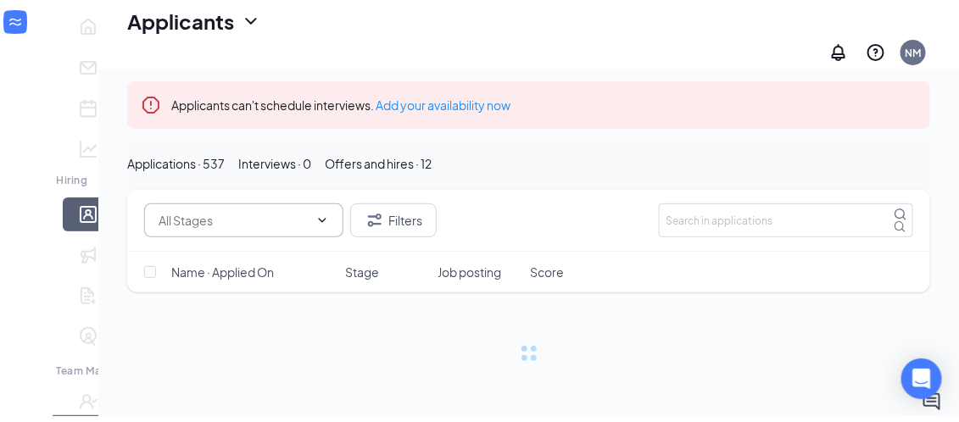
scroll to position [92, 0]
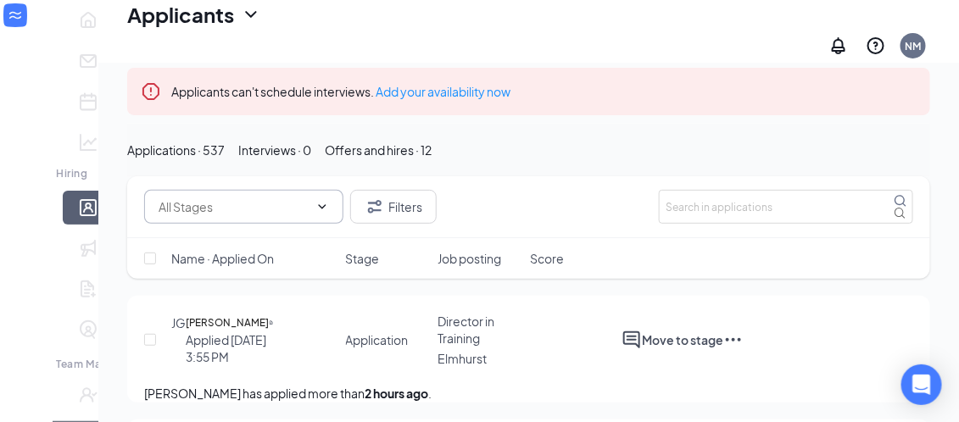
click at [271, 216] on input "text" at bounding box center [234, 207] width 150 height 19
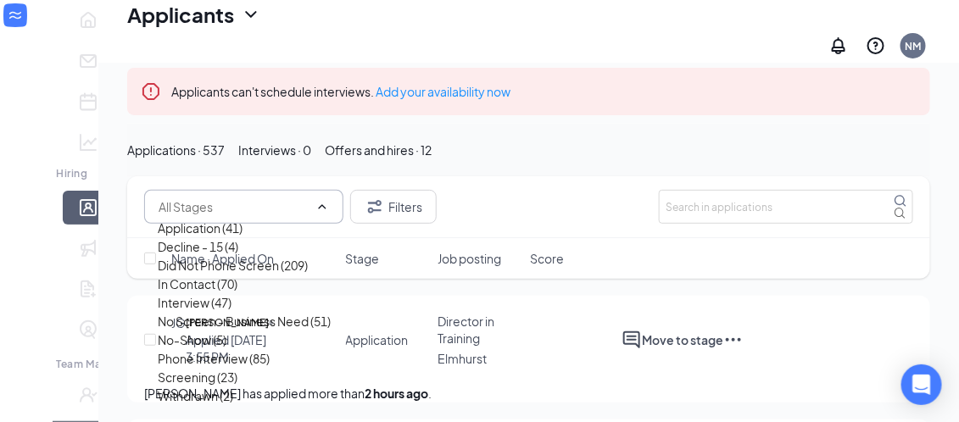
scroll to position [1, 0]
click at [206, 238] on div "Application (41)" at bounding box center [200, 228] width 85 height 19
type input "Application (41)"
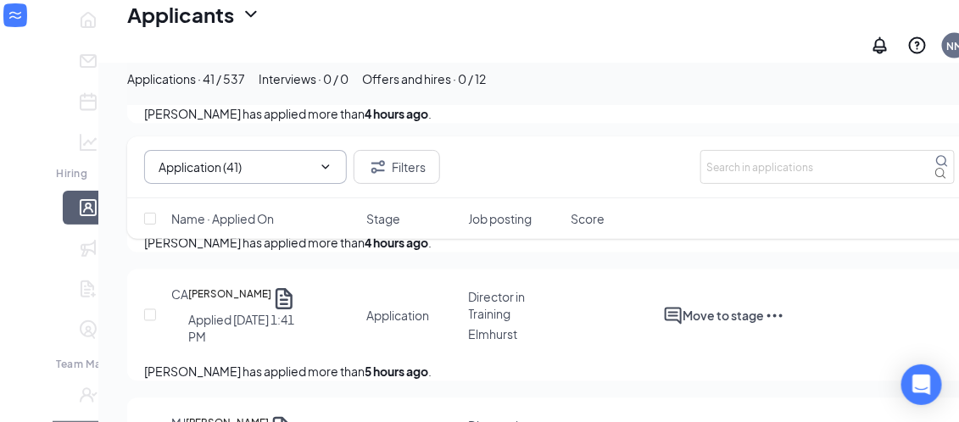
scroll to position [886, 0]
